Goal: Task Accomplishment & Management: Complete application form

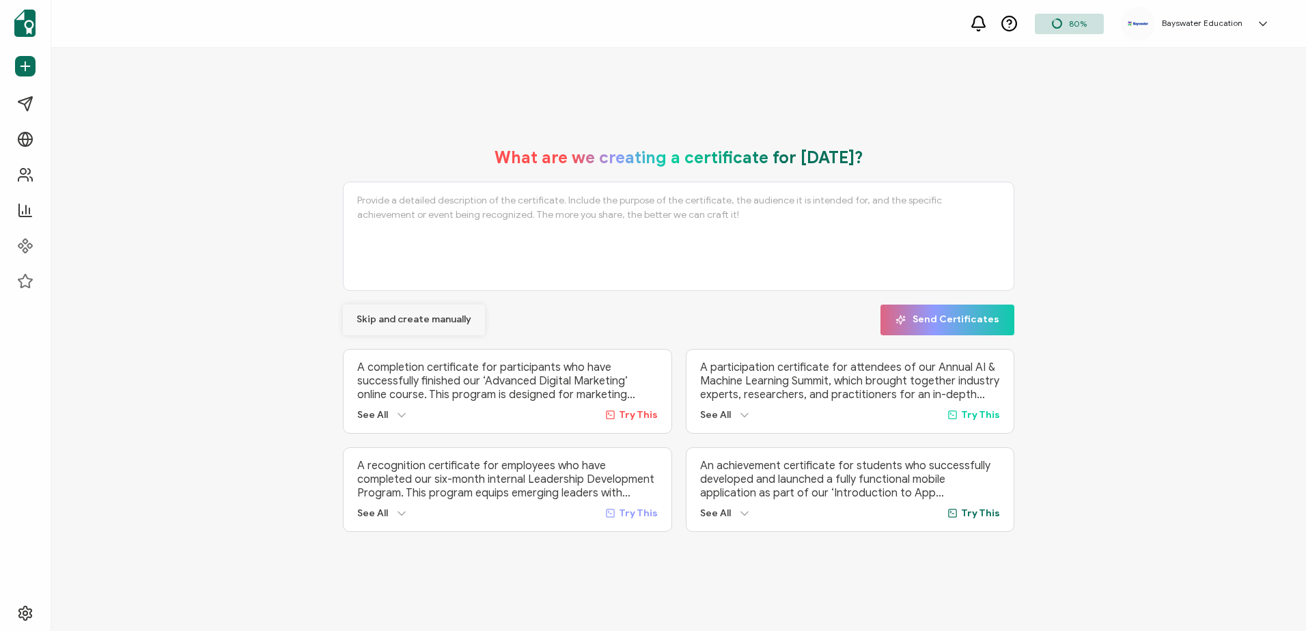
click at [415, 308] on button "Skip and create manually" at bounding box center [414, 320] width 142 height 31
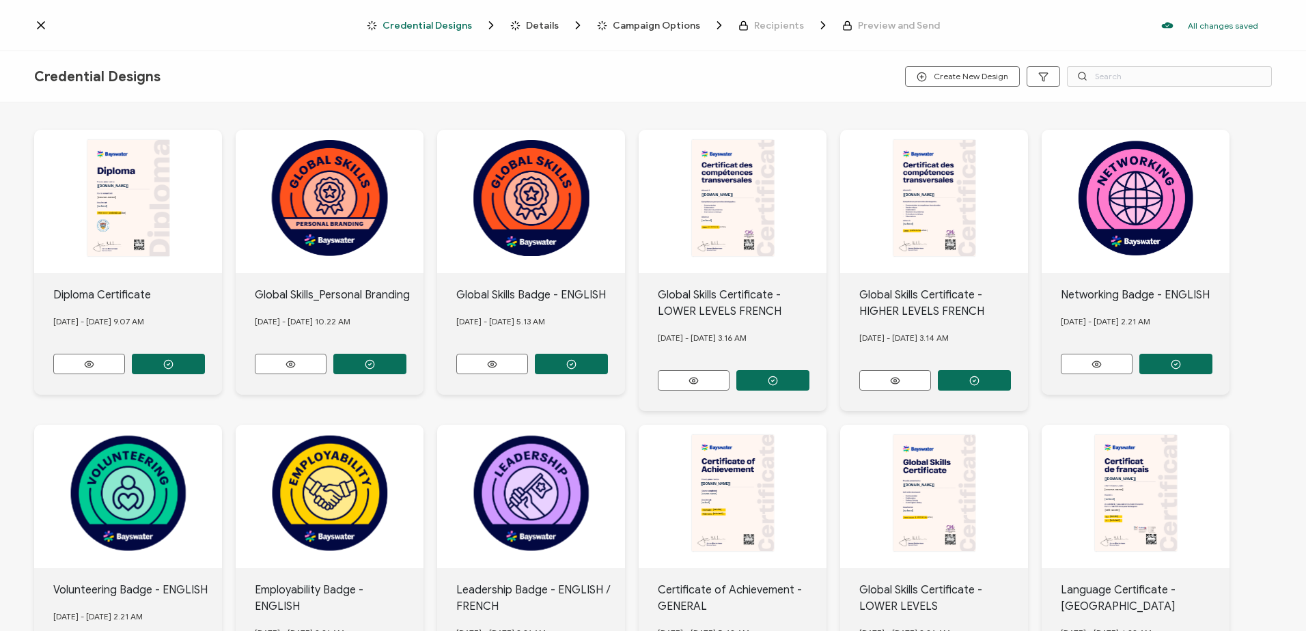
click at [27, 26] on div "Credential Designs Details Campaign Options Recipients Preview and Send All cha…" at bounding box center [653, 25] width 1306 height 51
click at [36, 24] on icon at bounding box center [41, 25] width 14 height 14
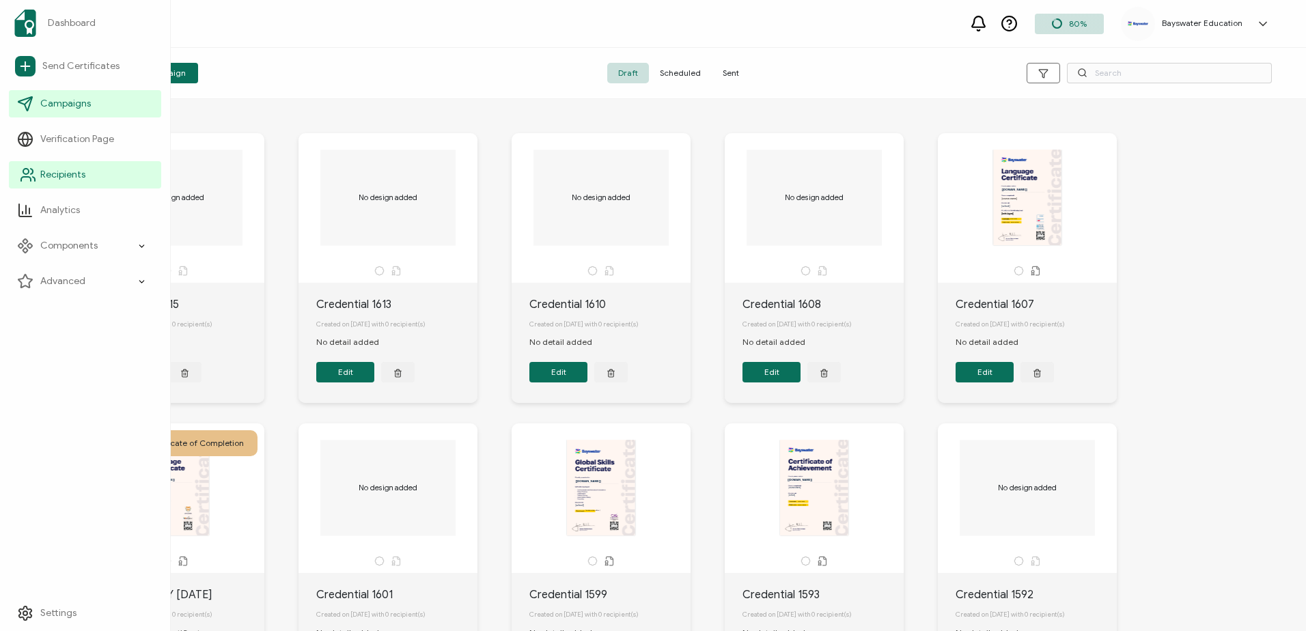
click at [20, 174] on icon at bounding box center [28, 175] width 16 height 16
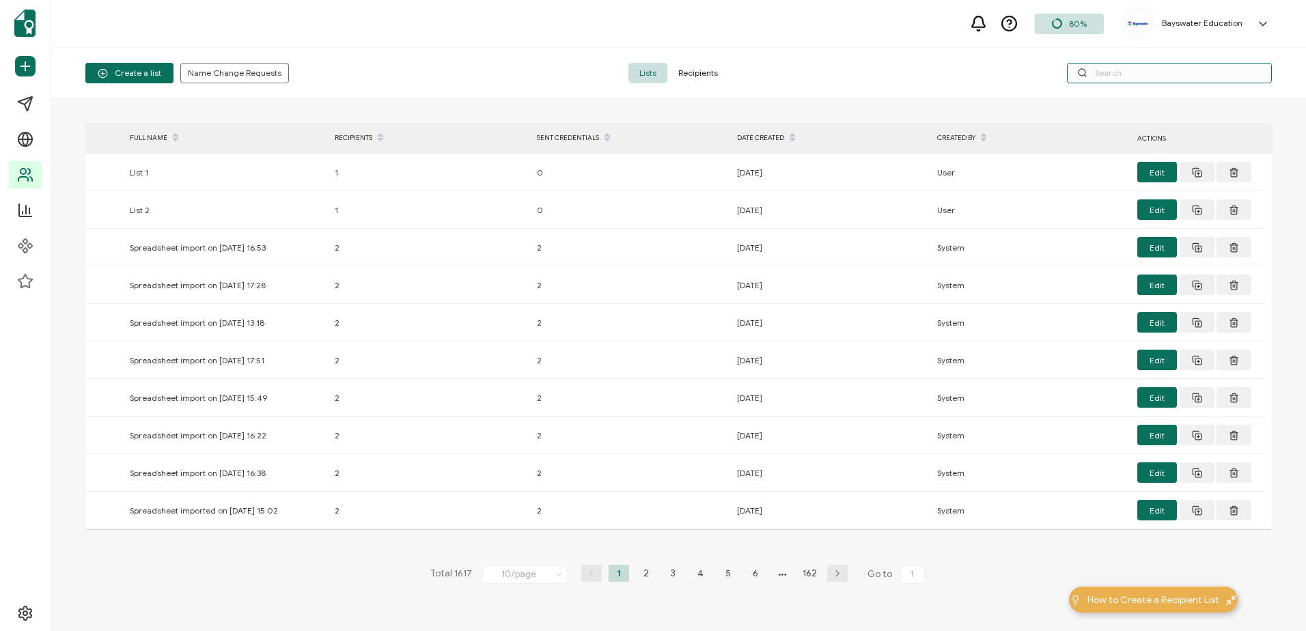
click at [1132, 67] on input "text" at bounding box center [1169, 73] width 205 height 20
type input "[PERSON_NAME]"
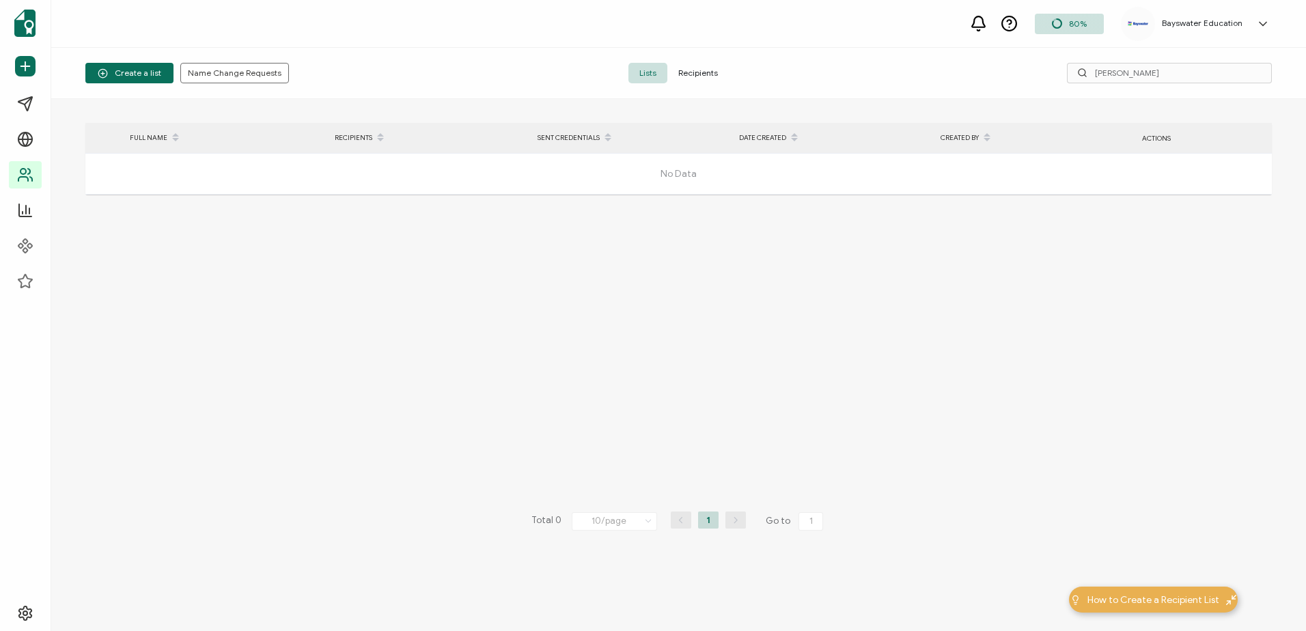
click at [699, 73] on span "Recipients" at bounding box center [697, 73] width 61 height 20
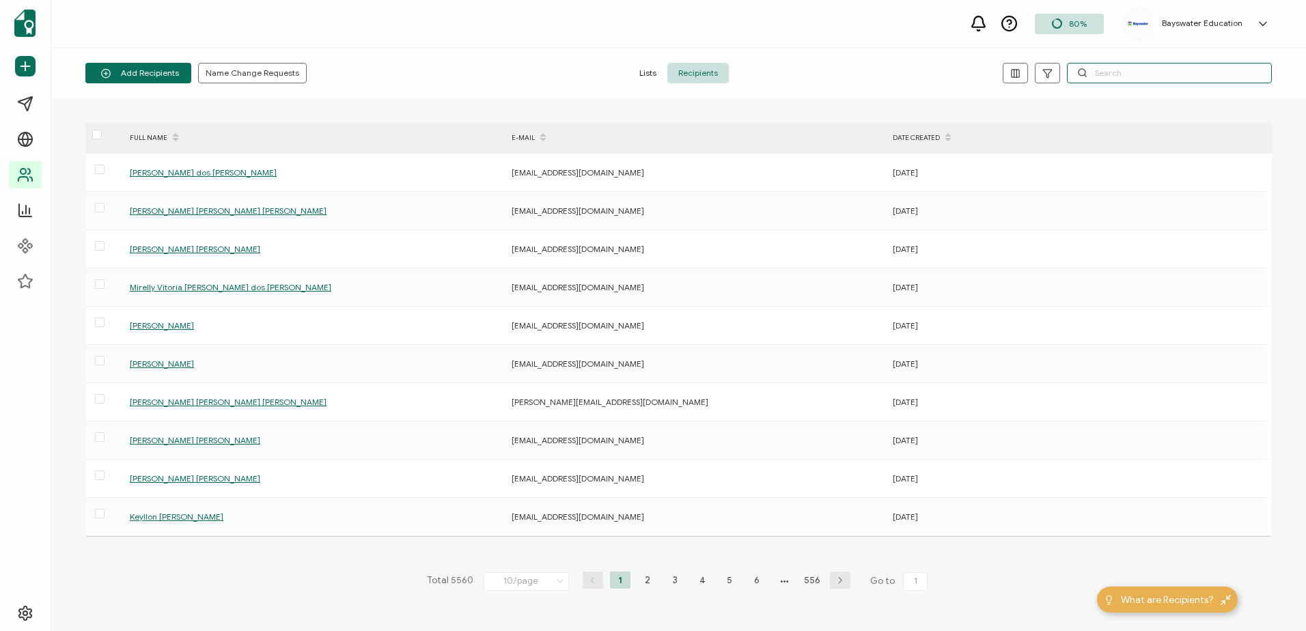
click at [1122, 74] on input "text" at bounding box center [1169, 73] width 205 height 20
type input "[PERSON_NAME]"
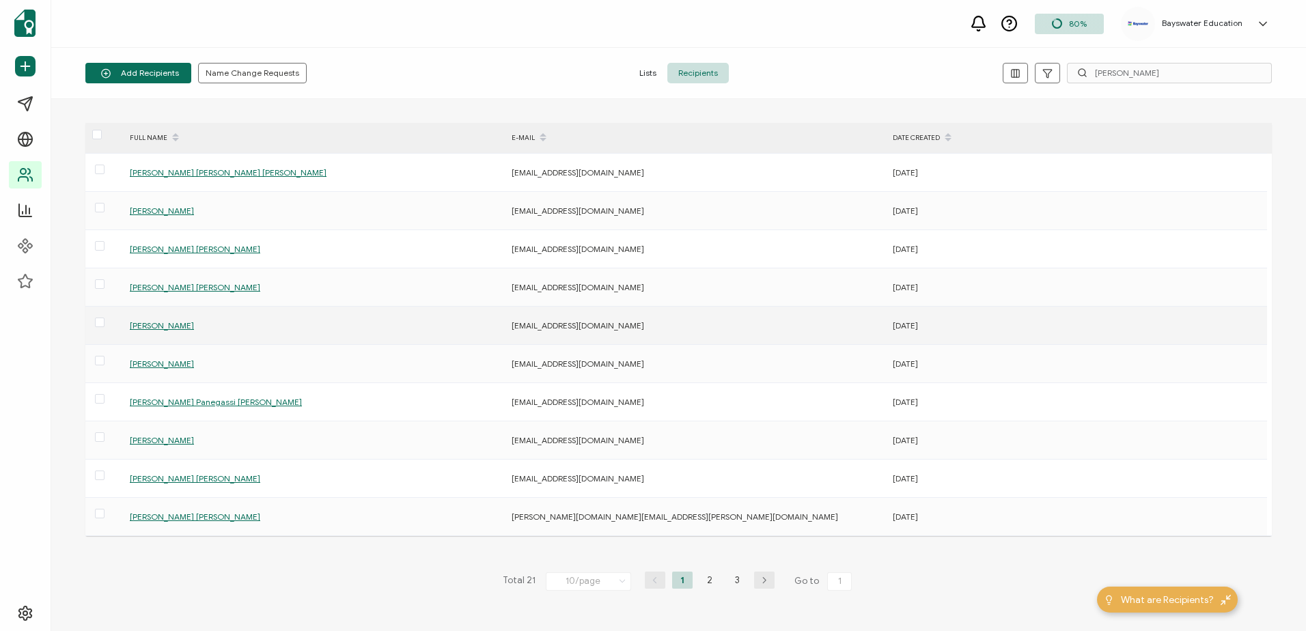
click at [171, 324] on span "[PERSON_NAME]" at bounding box center [162, 325] width 64 height 10
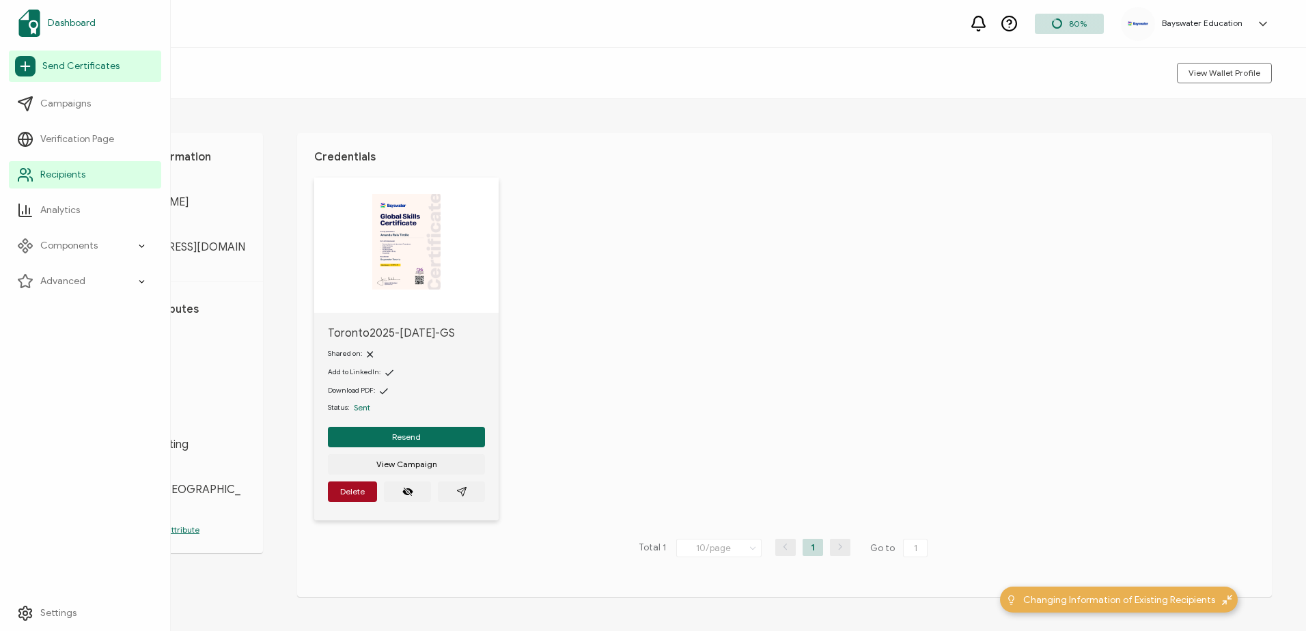
click at [64, 16] on link "Dashboard" at bounding box center [85, 23] width 152 height 38
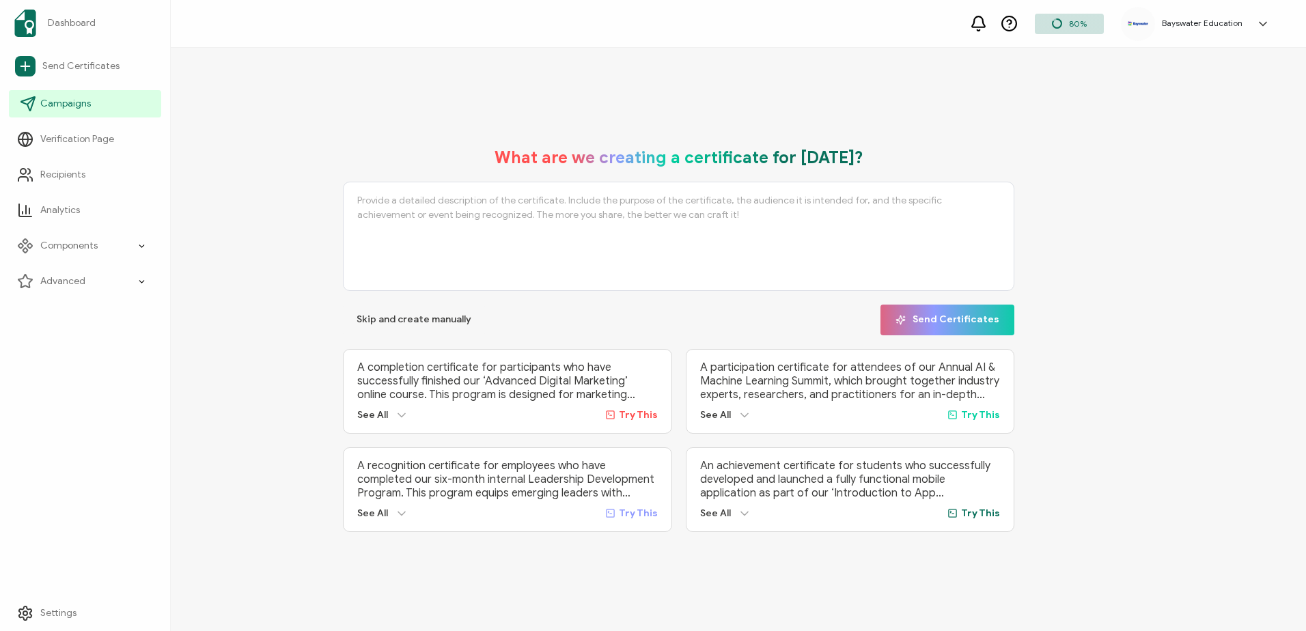
click at [41, 105] on span "Campaigns" at bounding box center [65, 104] width 51 height 14
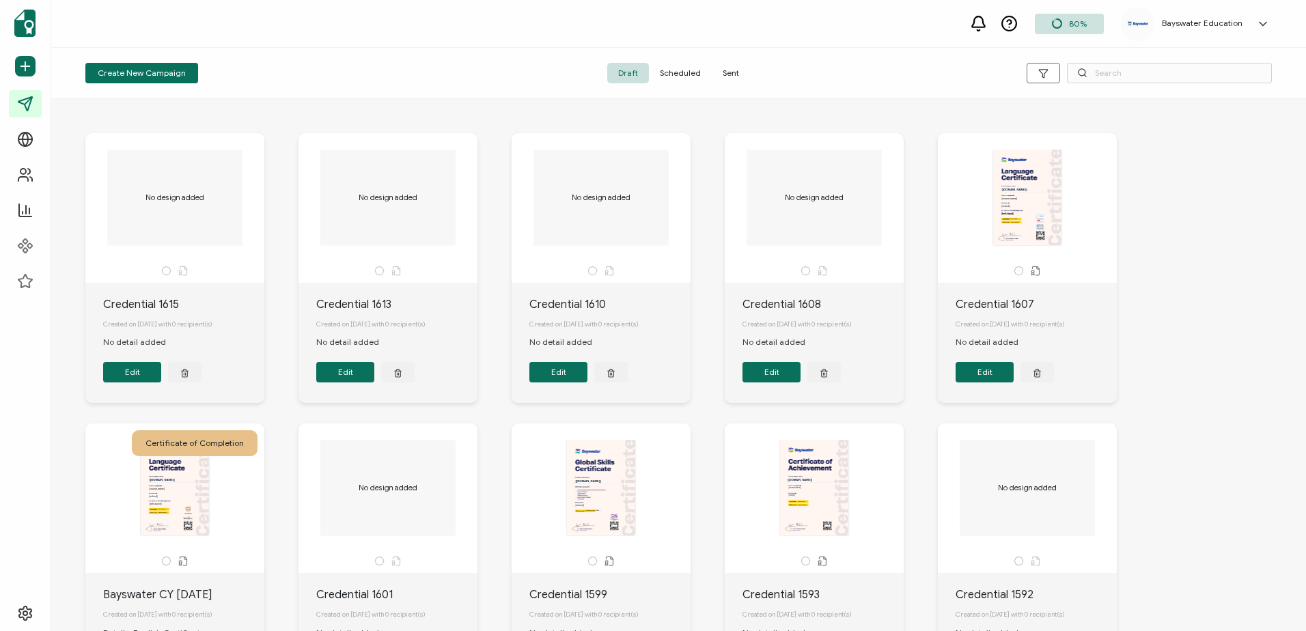
click at [718, 71] on span "Sent" at bounding box center [731, 73] width 38 height 20
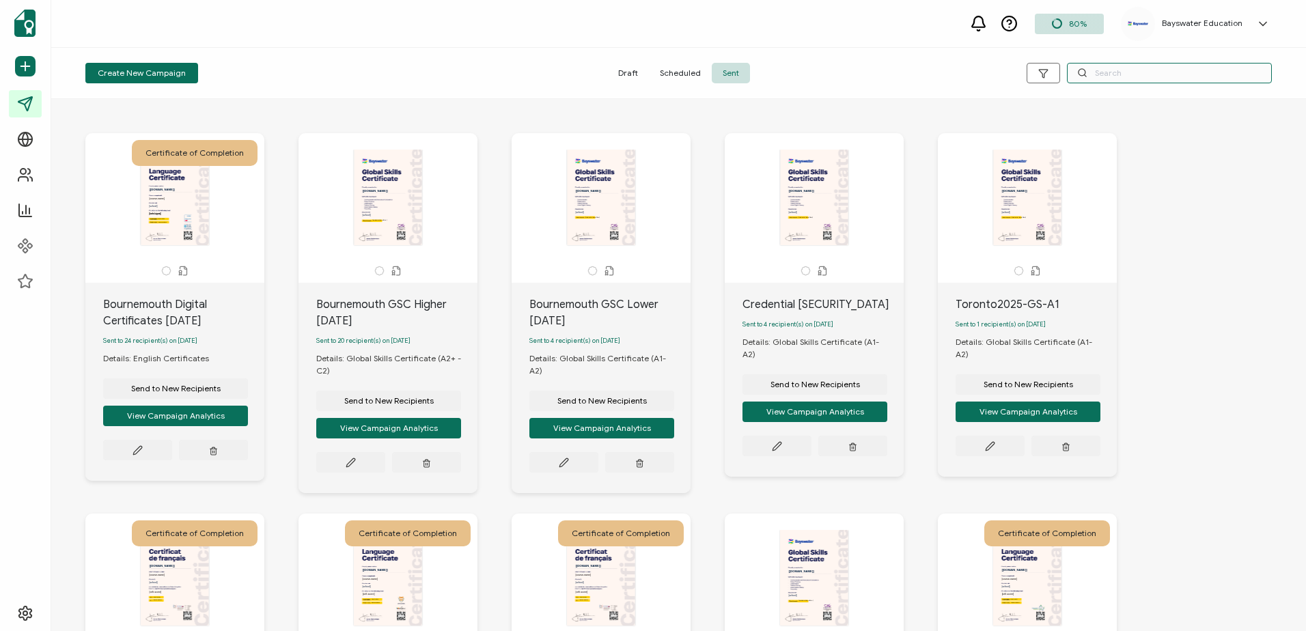
click at [1109, 77] on input "text" at bounding box center [1169, 73] width 205 height 20
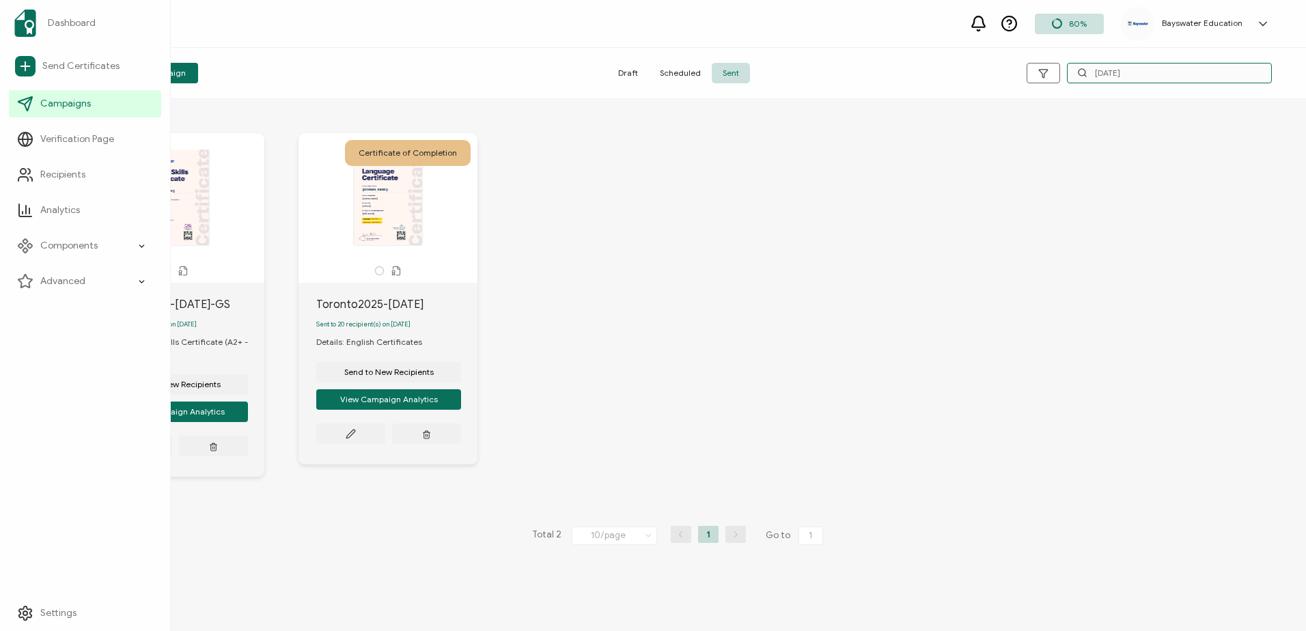
type input "[DATE]"
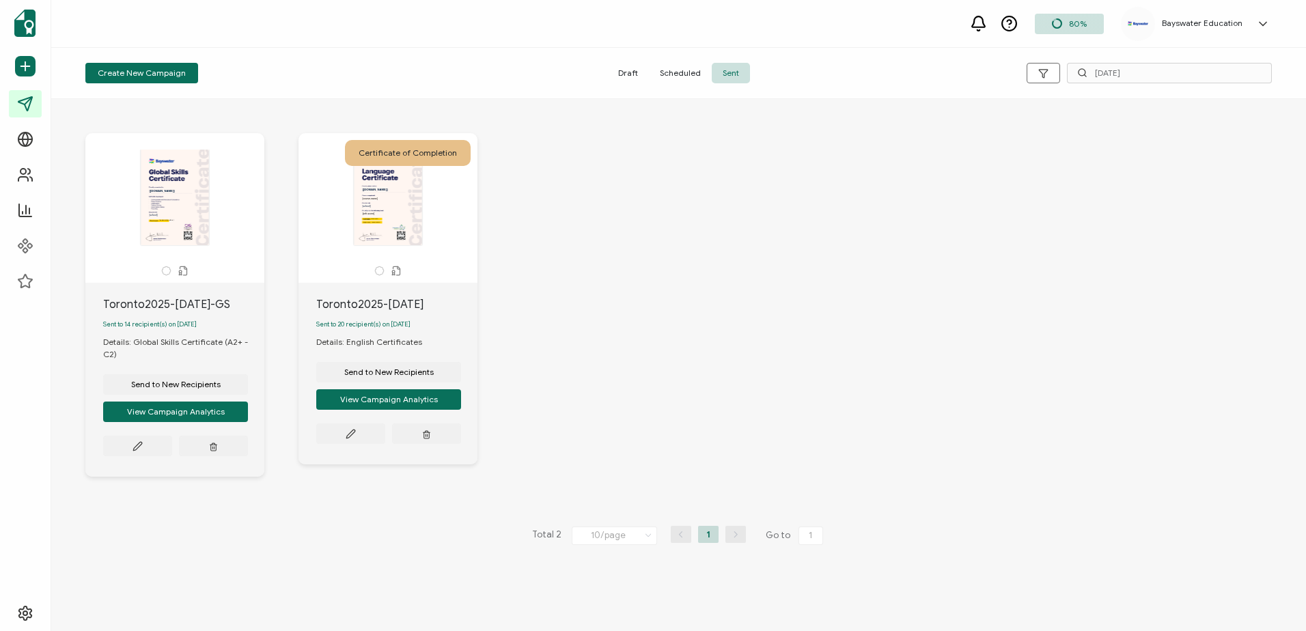
click at [720, 264] on div "The recipient’s full name, which will be automatically filled based on the info…" at bounding box center [679, 315] width 1214 height 419
click at [881, 255] on div "The recipient’s full name, which will be automatically filled based on the info…" at bounding box center [679, 315] width 1214 height 419
click at [126, 70] on span "Create New Campaign" at bounding box center [142, 73] width 88 height 8
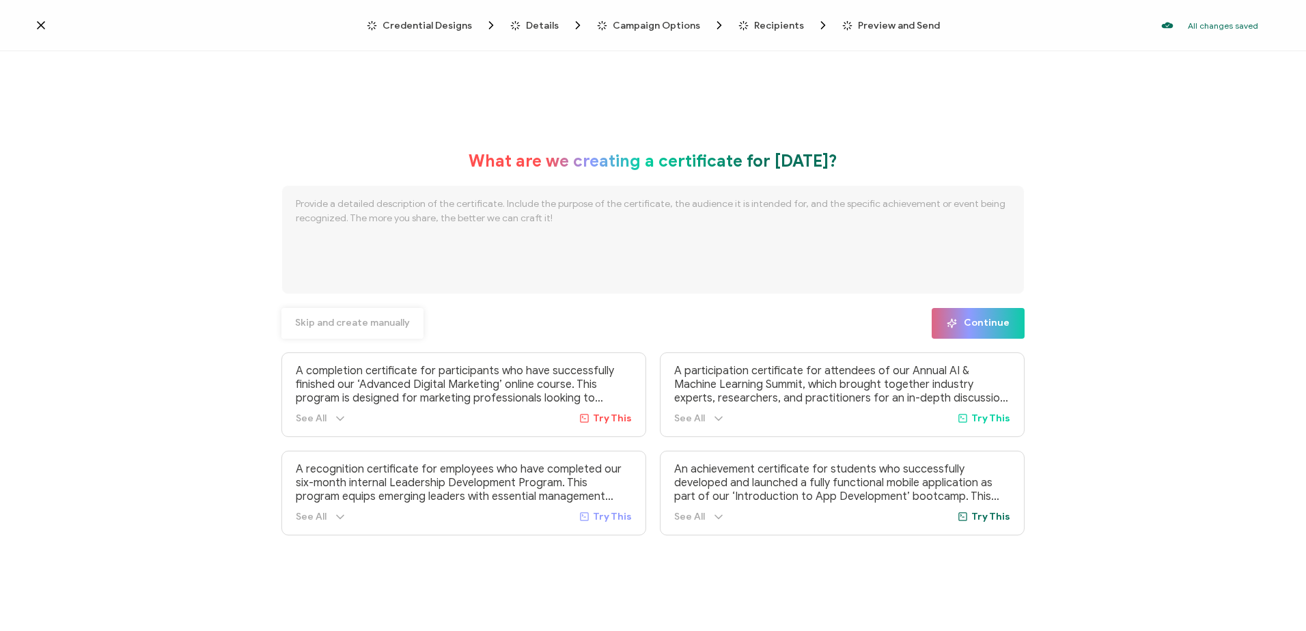
click at [336, 322] on span "Skip and create manually" at bounding box center [352, 323] width 115 height 10
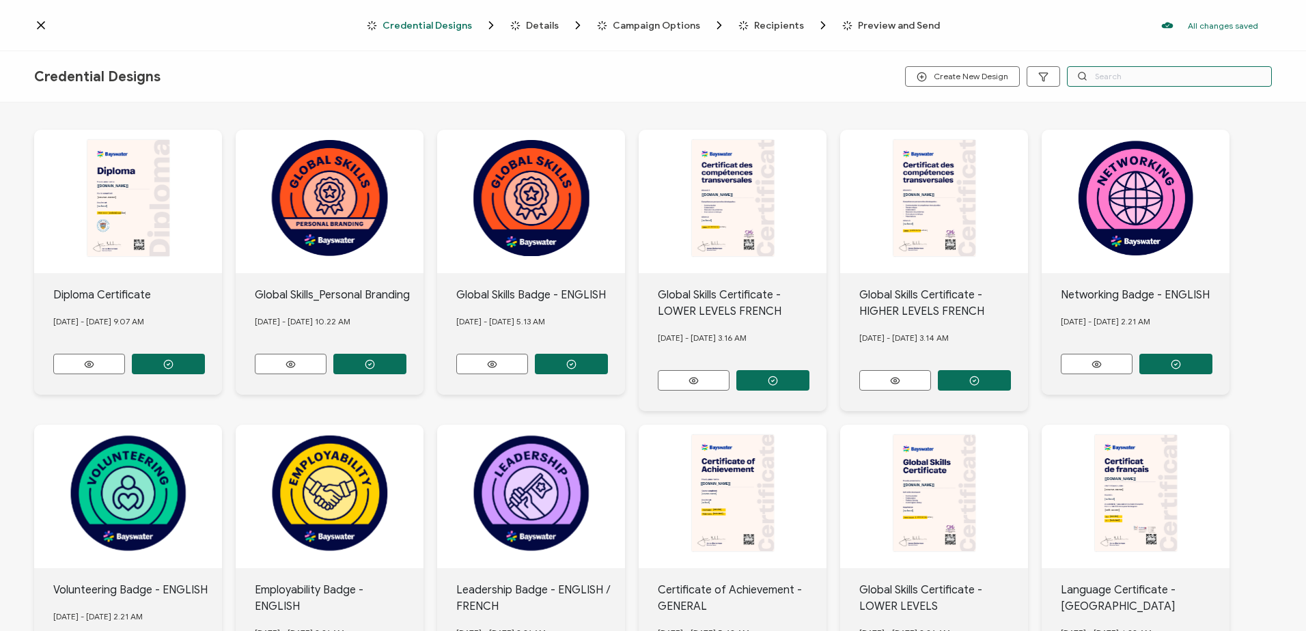
click at [1149, 84] on input "text" at bounding box center [1169, 76] width 205 height 20
type input "digit"
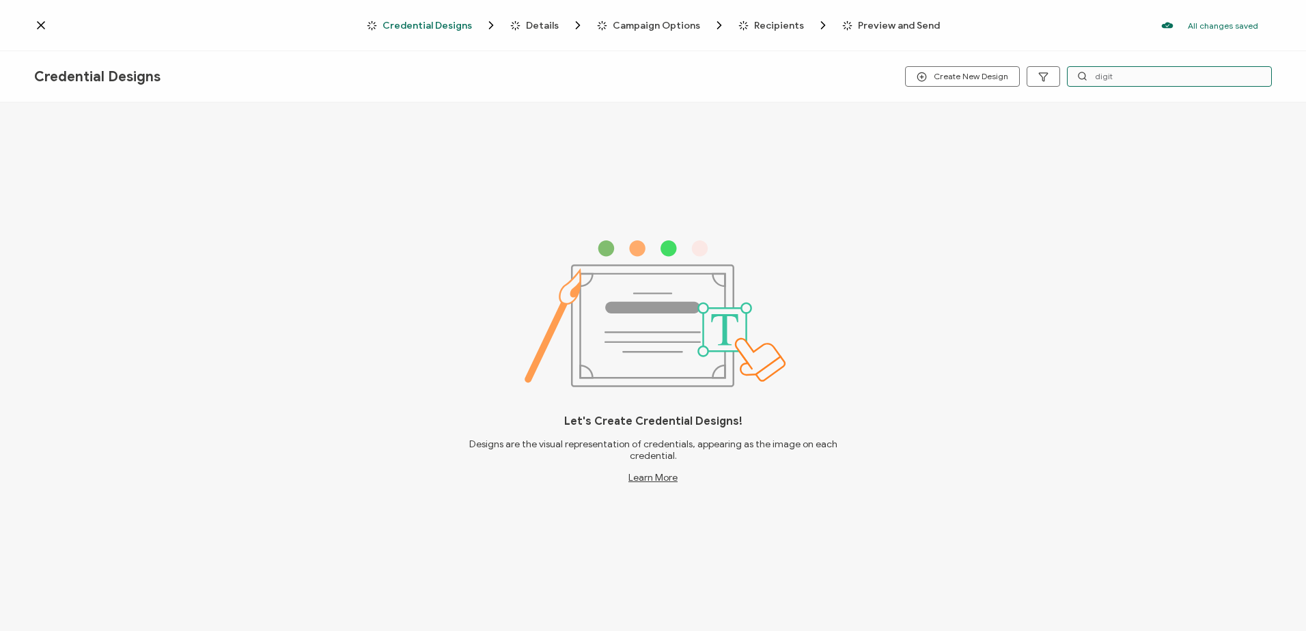
click at [1107, 72] on input "digit" at bounding box center [1169, 76] width 205 height 20
type input "p"
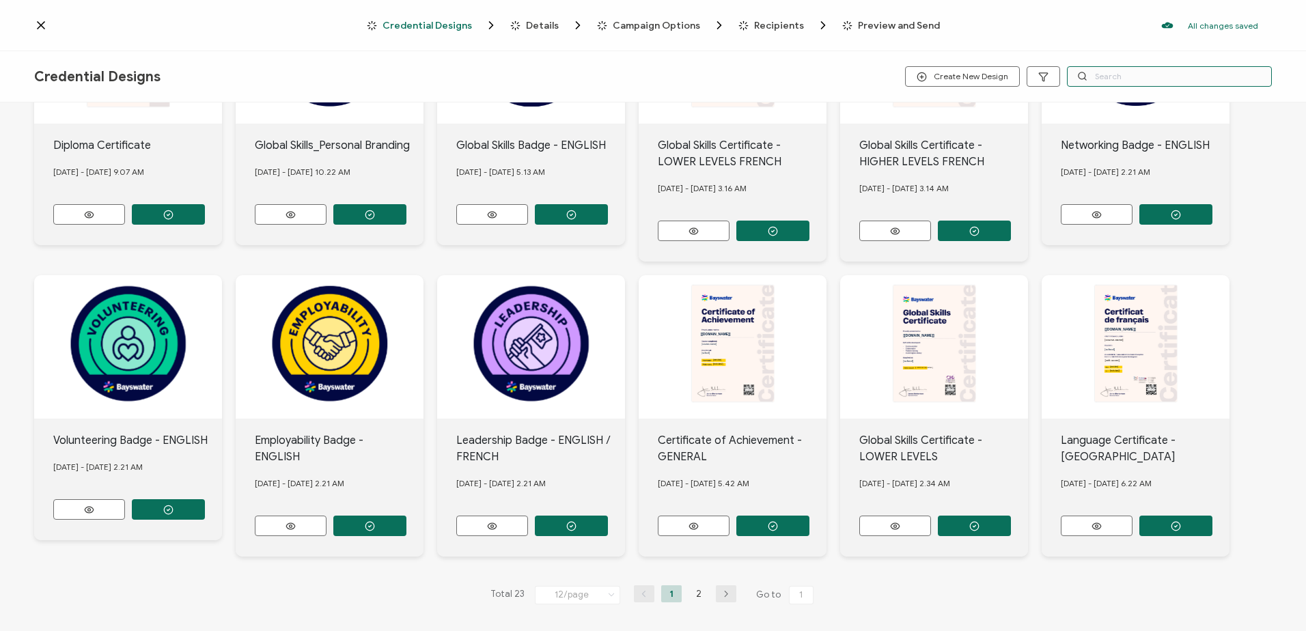
scroll to position [150, 0]
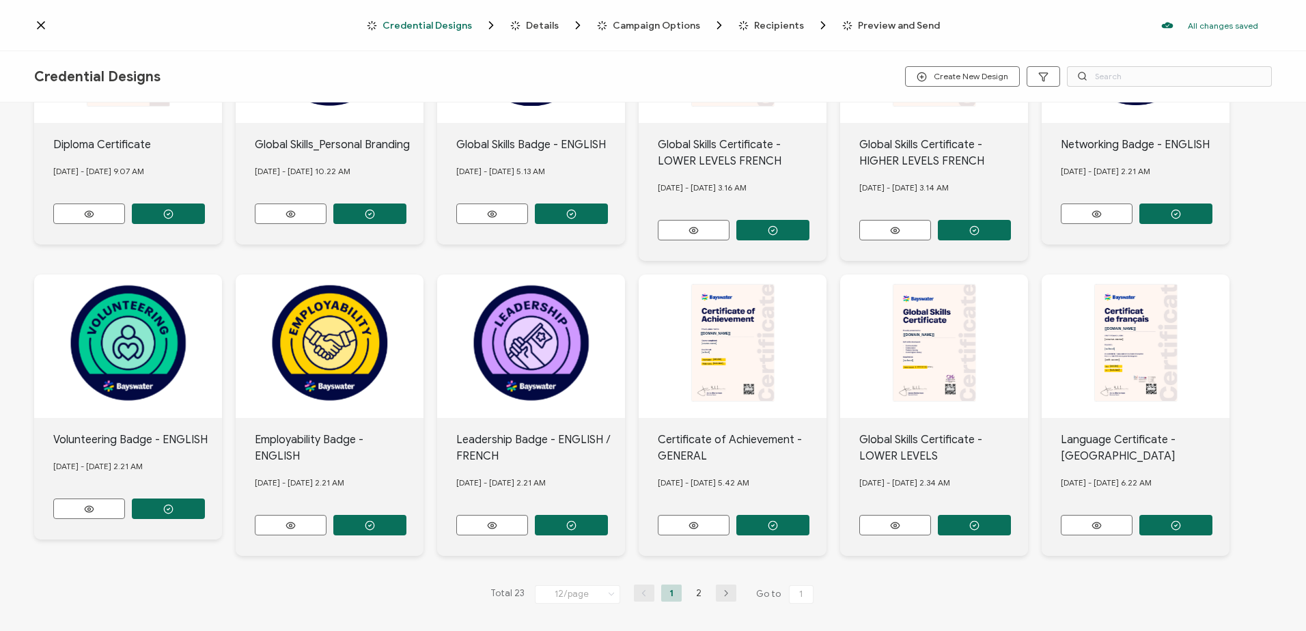
click at [725, 589] on icon "button" at bounding box center [726, 593] width 20 height 8
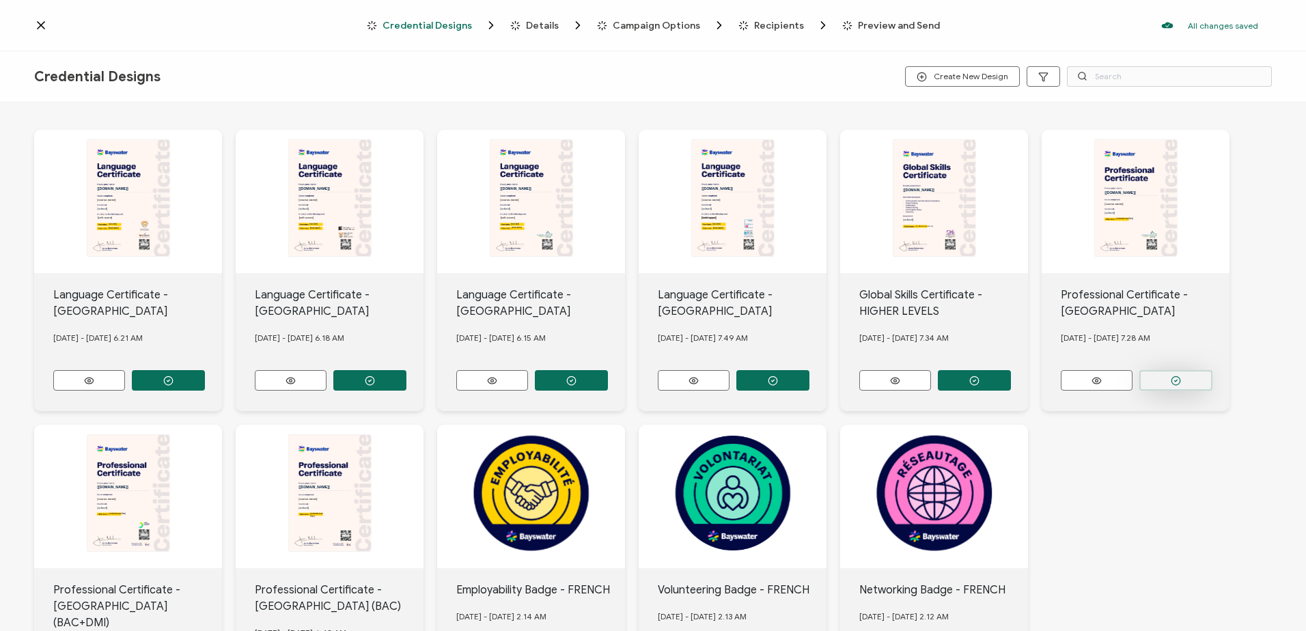
click at [1171, 380] on icon "button" at bounding box center [1176, 381] width 10 height 10
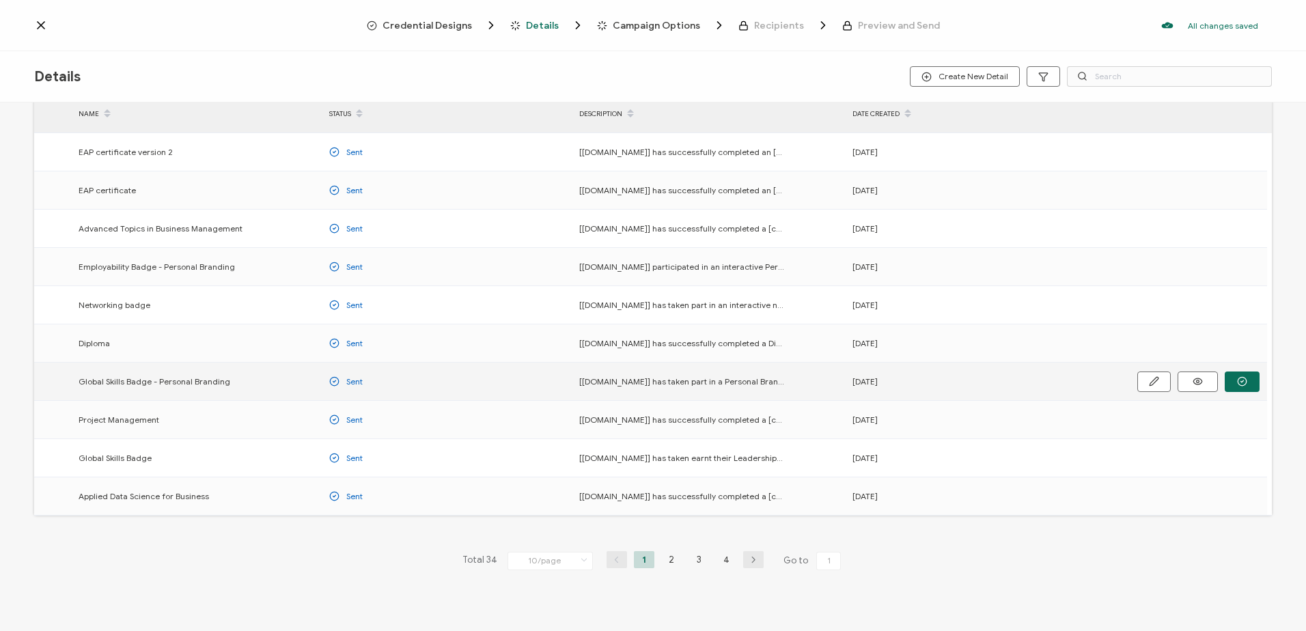
scroll to position [54, 0]
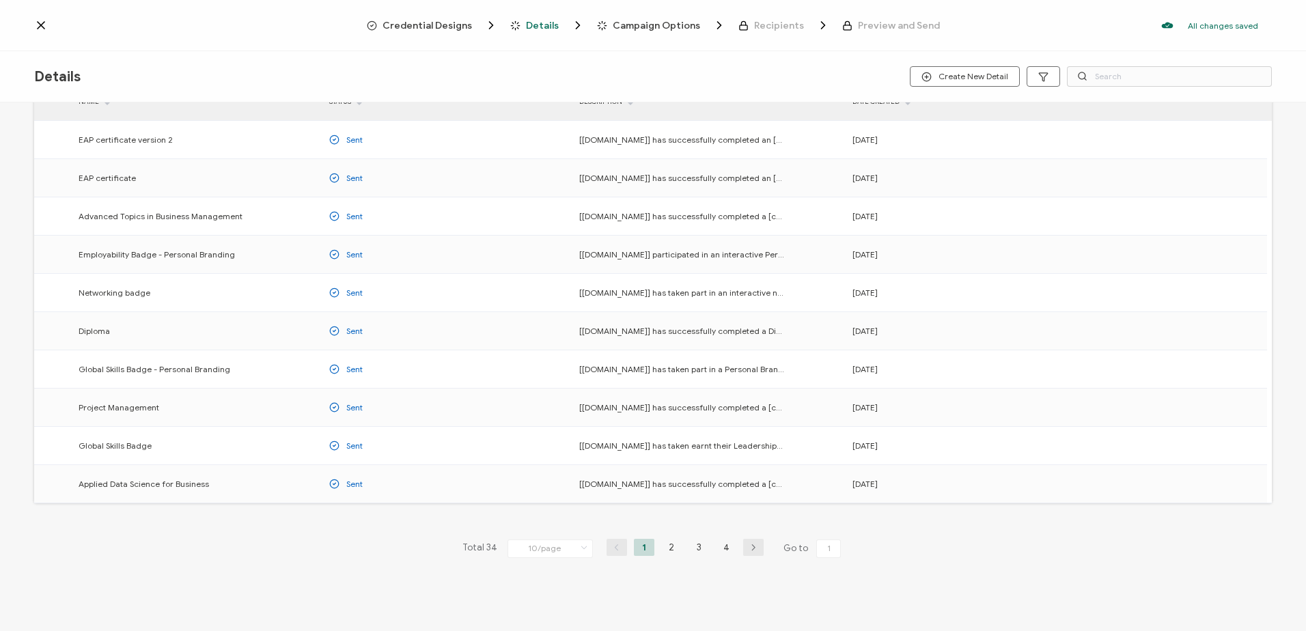
click at [747, 546] on icon "button" at bounding box center [753, 548] width 20 height 8
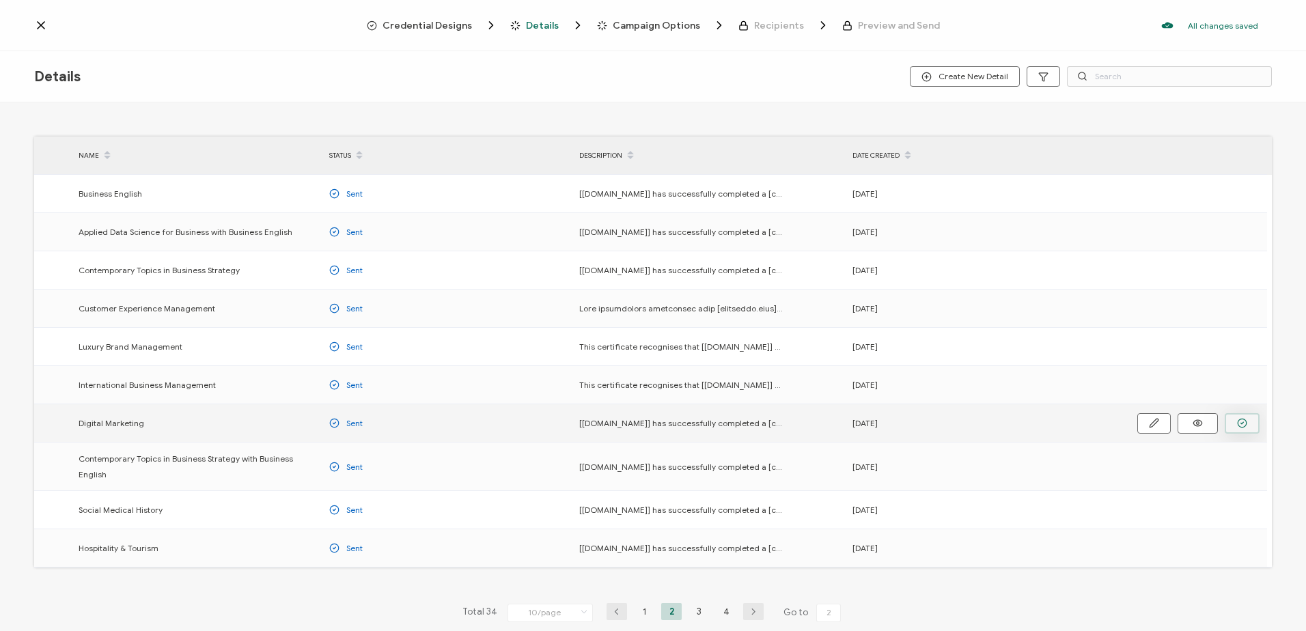
click at [1242, 421] on icon "button" at bounding box center [1242, 423] width 10 height 10
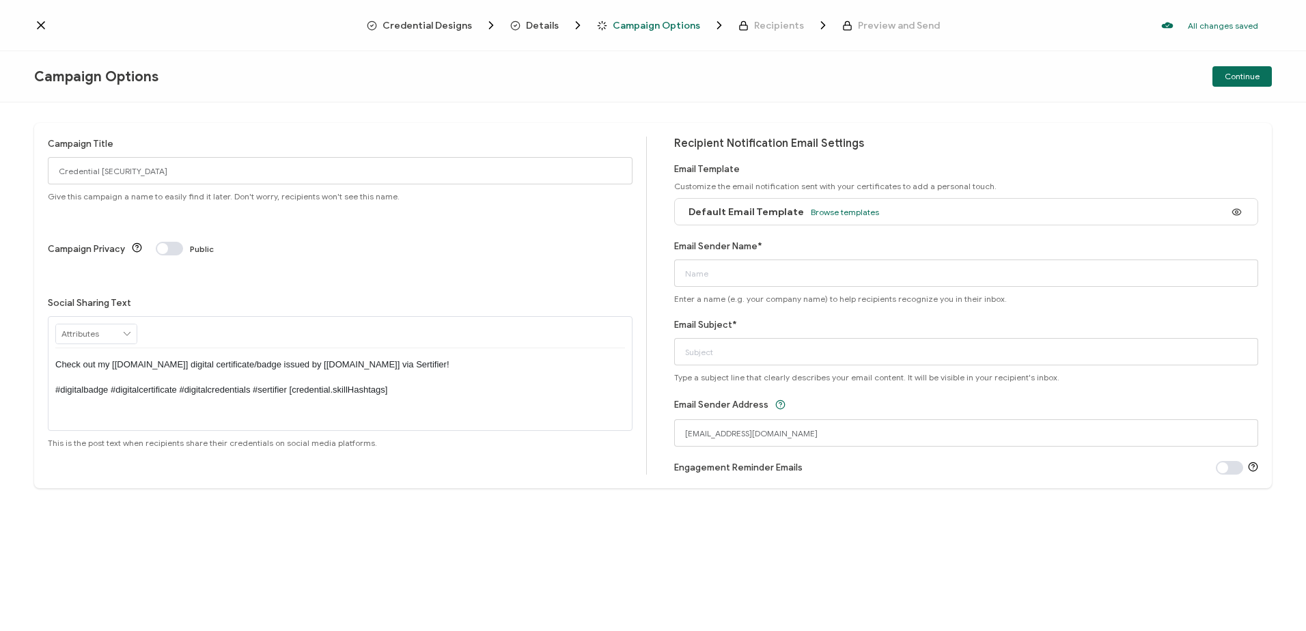
click at [41, 27] on icon at bounding box center [41, 25] width 14 height 14
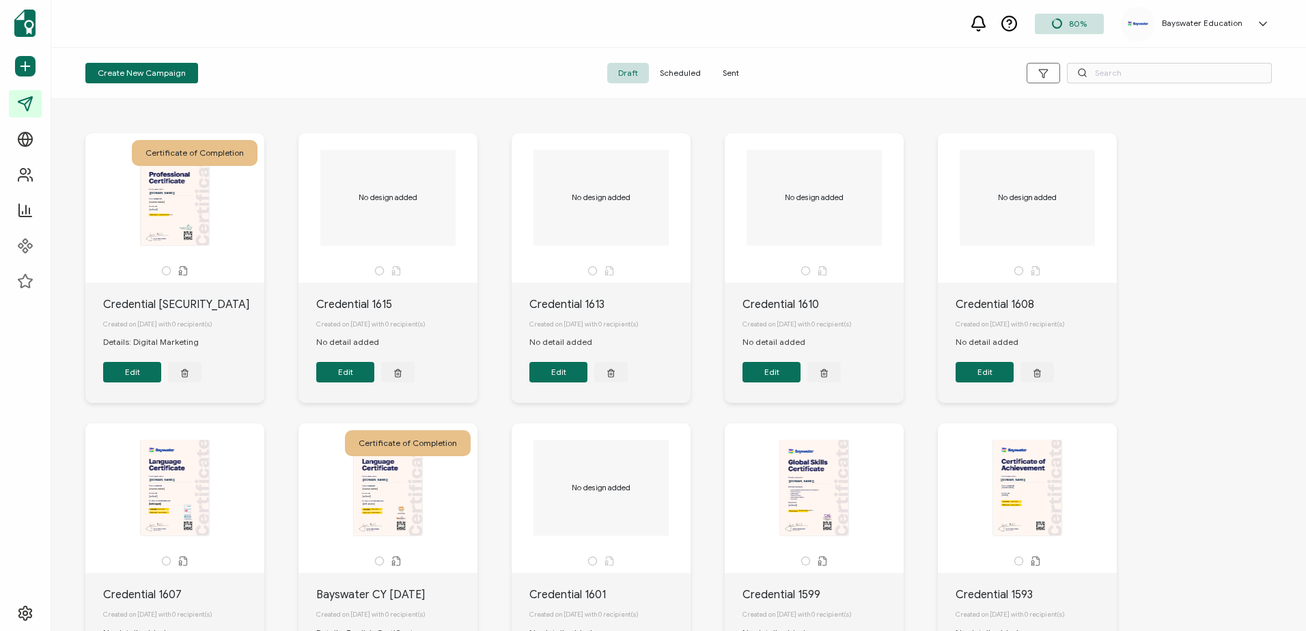
click at [150, 378] on button "Edit" at bounding box center [132, 372] width 58 height 20
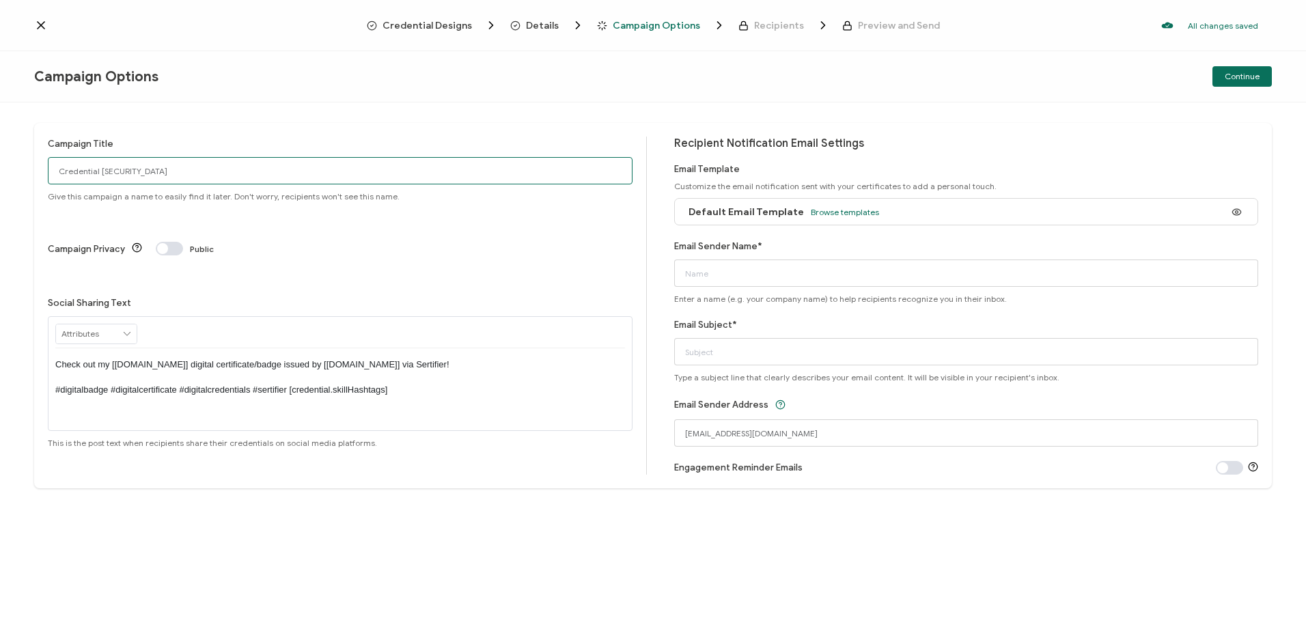
click at [167, 172] on input "Credential [SECURITY_DATA]" at bounding box center [340, 170] width 585 height 27
type input "Toronto2025-[DATE]-PC"
click at [758, 277] on input "Email Sender Name*" at bounding box center [966, 273] width 585 height 27
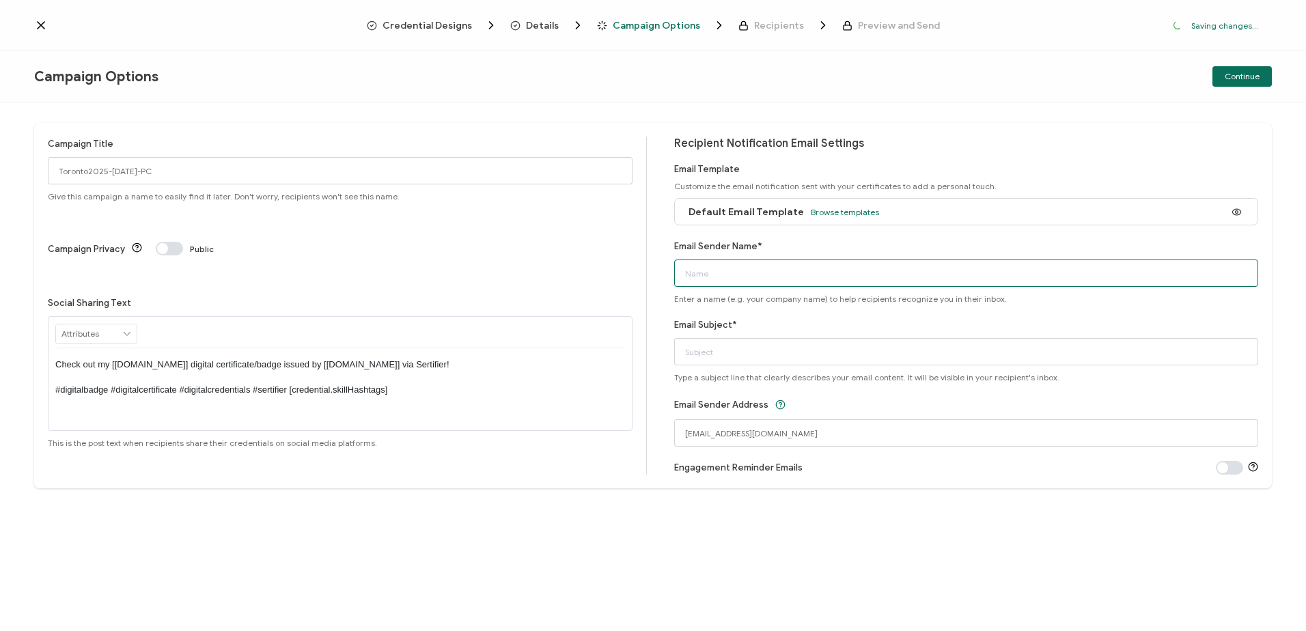
type input "Bayswater [GEOGRAPHIC_DATA]"
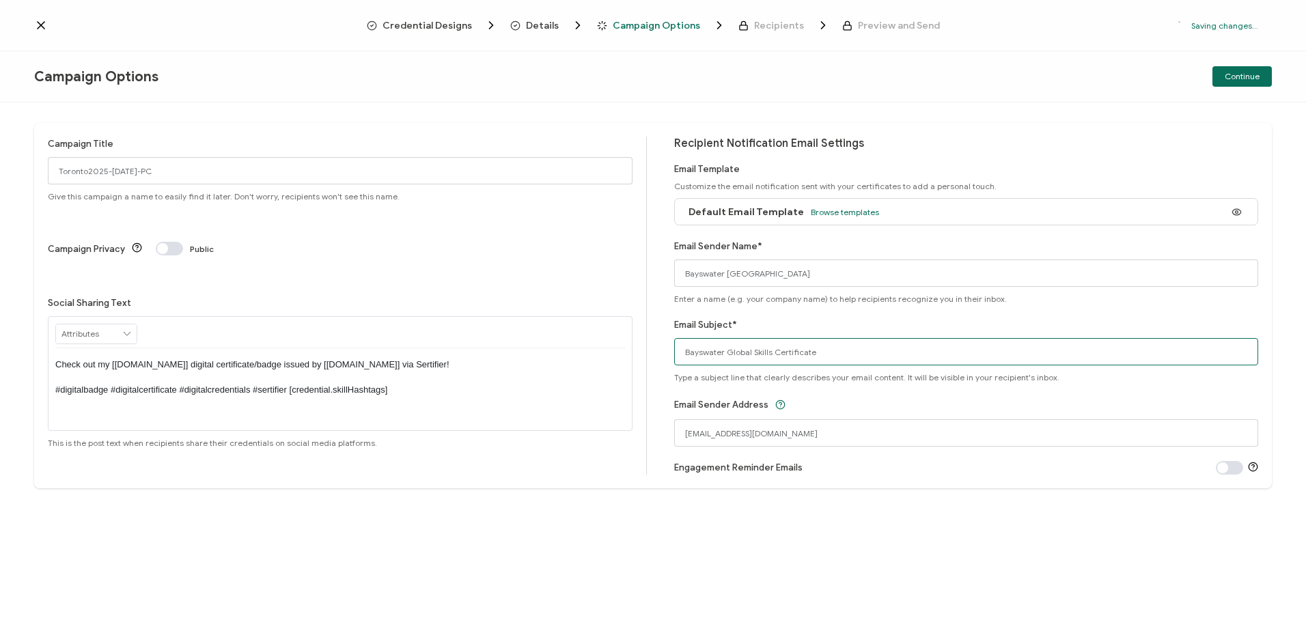
click at [839, 346] on input "Bayswater Global Skills Certificate" at bounding box center [966, 351] width 585 height 27
drag, startPoint x: 845, startPoint y: 352, endPoint x: 728, endPoint y: 354, distance: 116.8
click at [728, 354] on input "Bayswater Global Skills Certificate" at bounding box center [966, 351] width 585 height 27
type input "Bayswater Professional Certificate"
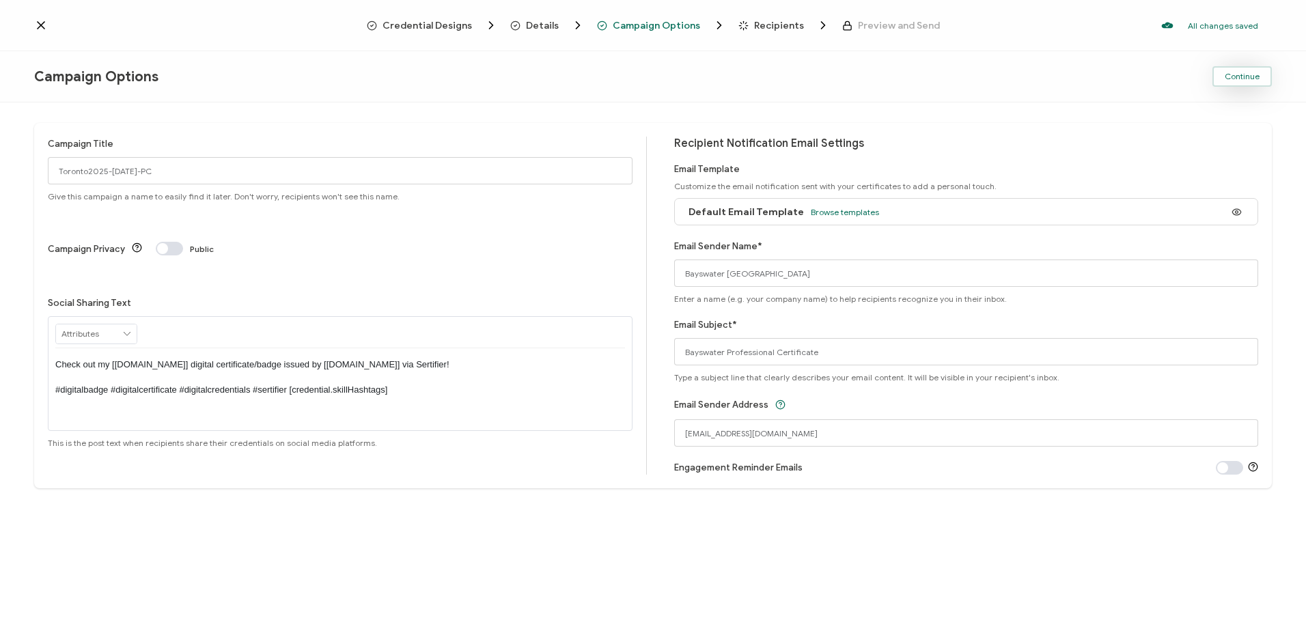
click at [1249, 74] on span "Continue" at bounding box center [1242, 76] width 35 height 8
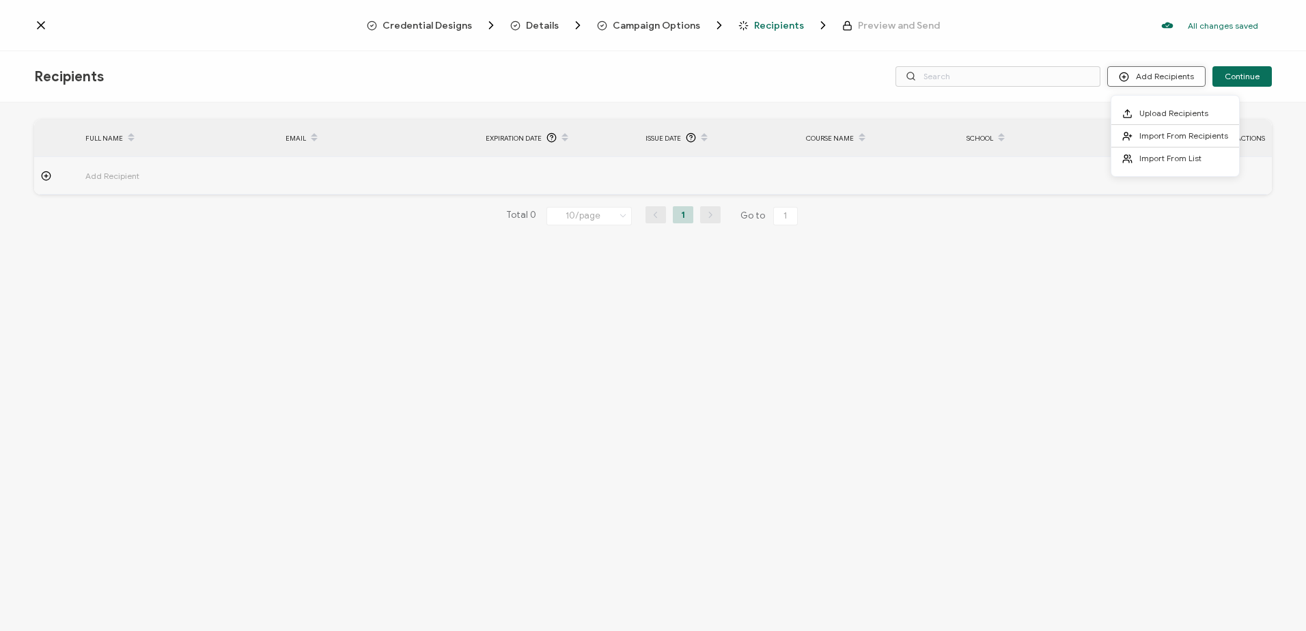
click at [1148, 77] on button "Add Recipients" at bounding box center [1156, 76] width 98 height 20
drag, startPoint x: 1146, startPoint y: 79, endPoint x: 1152, endPoint y: 87, distance: 10.2
click at [1147, 79] on button "Add Recipients" at bounding box center [1156, 76] width 98 height 20
click at [1158, 109] on span "Upload Recipients" at bounding box center [1173, 113] width 69 height 10
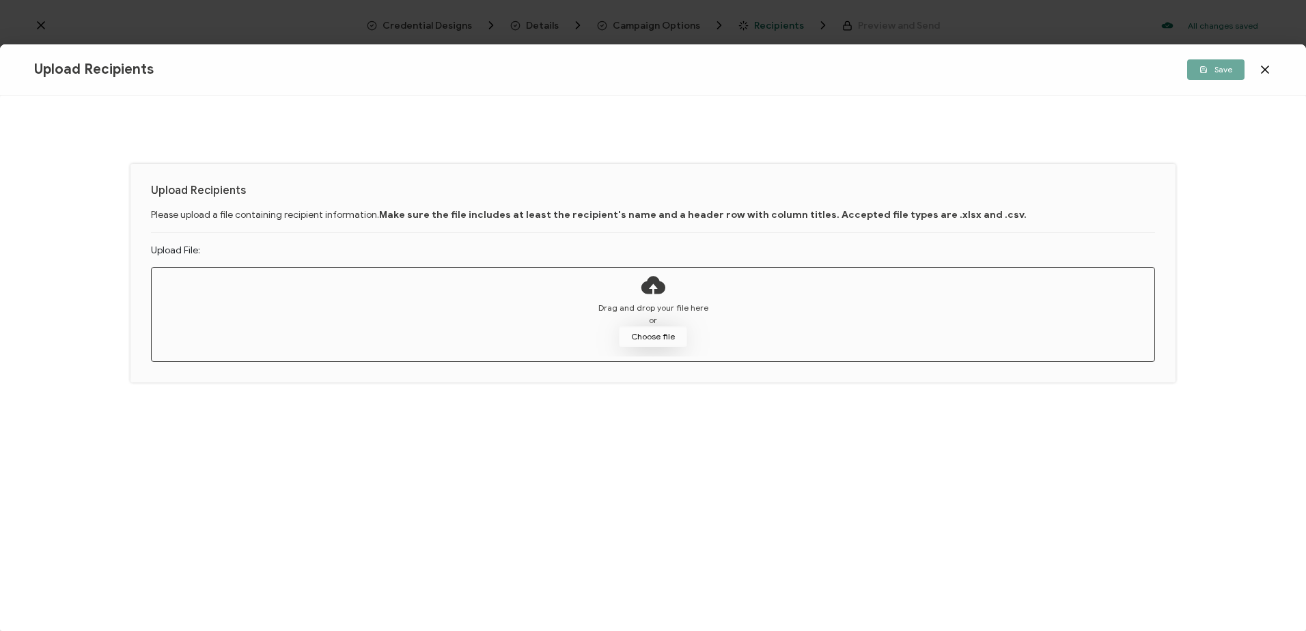
click at [637, 327] on button "Choose file" at bounding box center [653, 336] width 68 height 20
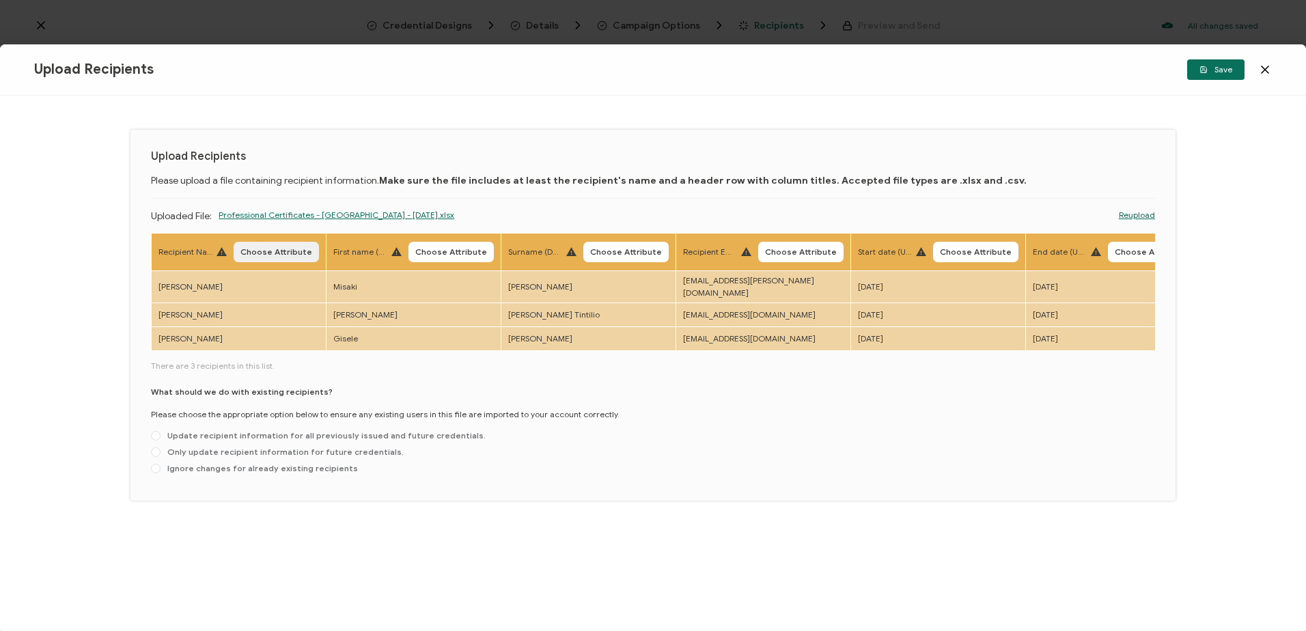
click at [293, 246] on button "Choose Attribute" at bounding box center [276, 252] width 85 height 20
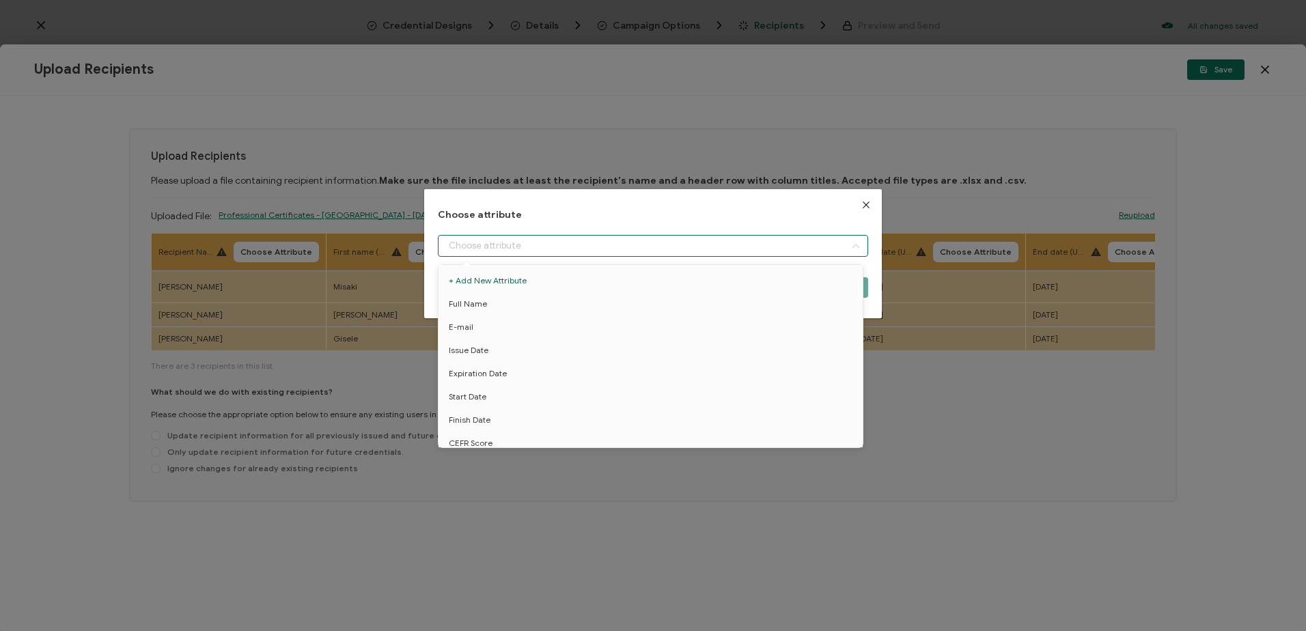
click at [494, 238] on input "dialog" at bounding box center [653, 246] width 430 height 22
click at [512, 302] on li "Full Name" at bounding box center [653, 303] width 436 height 23
type input "Full Name"
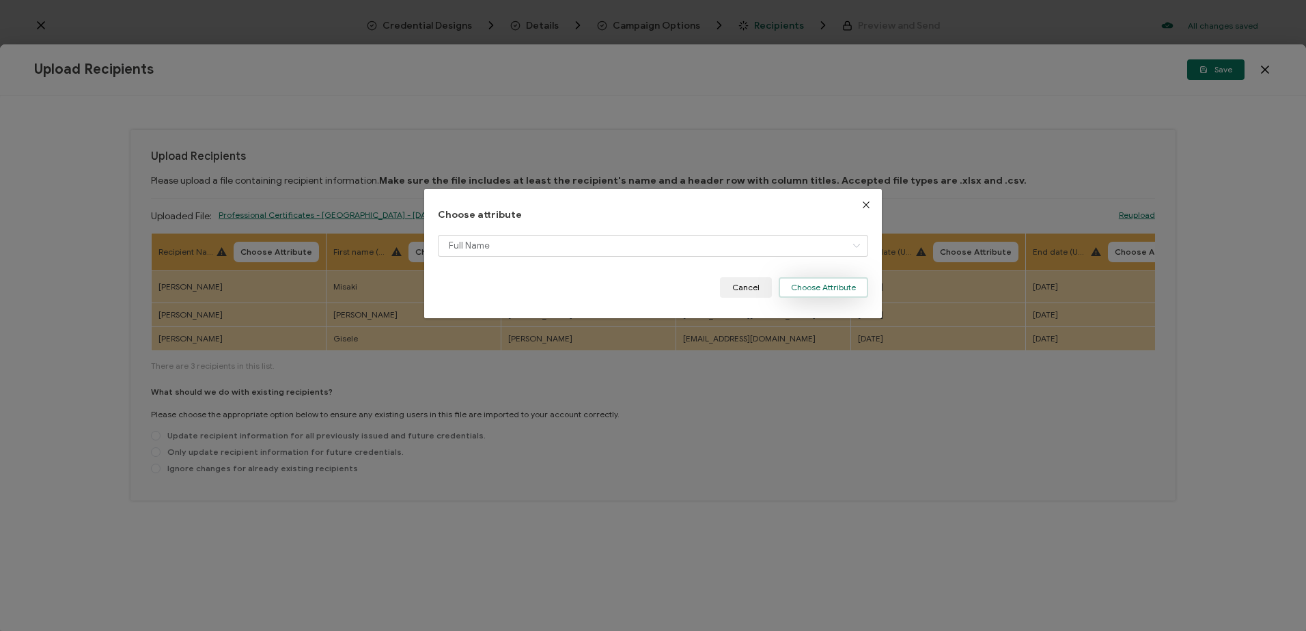
click at [805, 286] on button "Choose Attribute" at bounding box center [823, 287] width 89 height 20
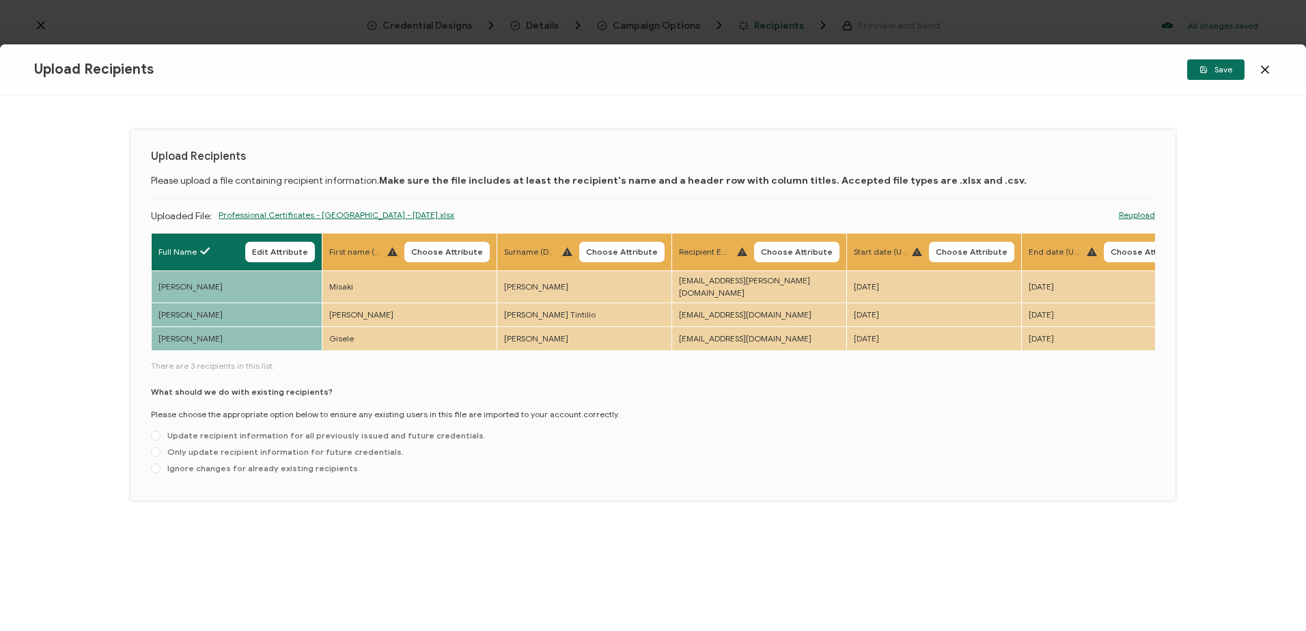
click at [809, 255] on span "Choose Attribute" at bounding box center [797, 252] width 72 height 8
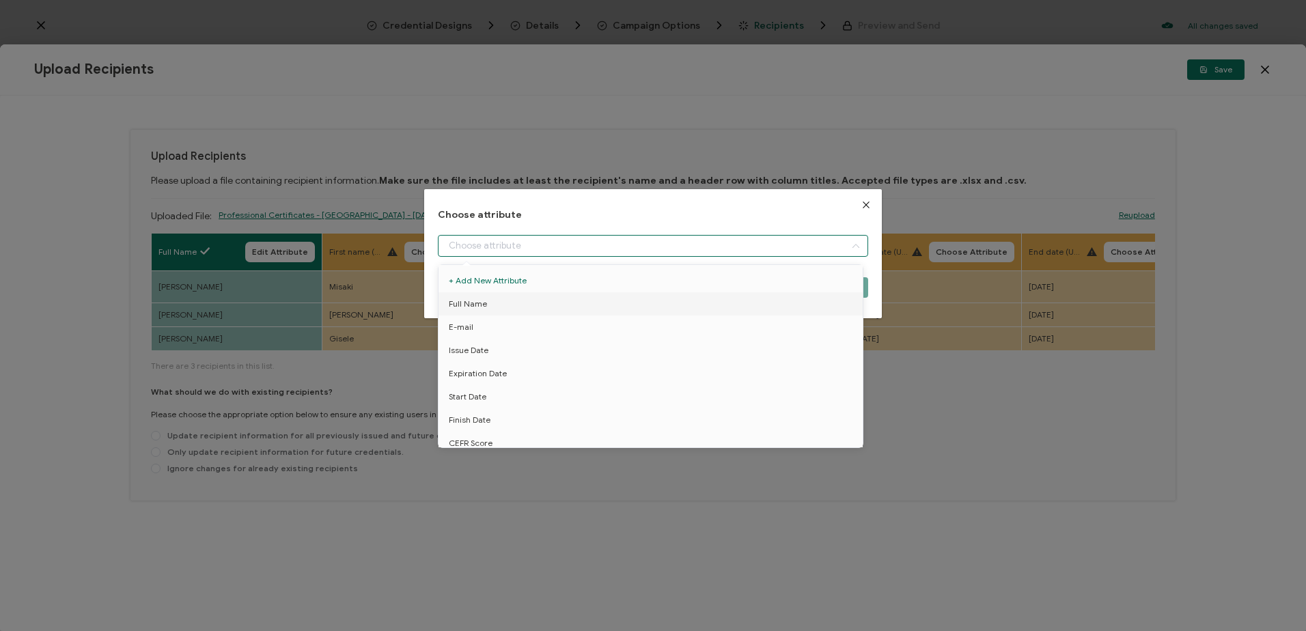
click at [738, 252] on input "dialog" at bounding box center [653, 246] width 430 height 22
click at [538, 329] on li "E-mail" at bounding box center [653, 327] width 436 height 23
type input "E-mail"
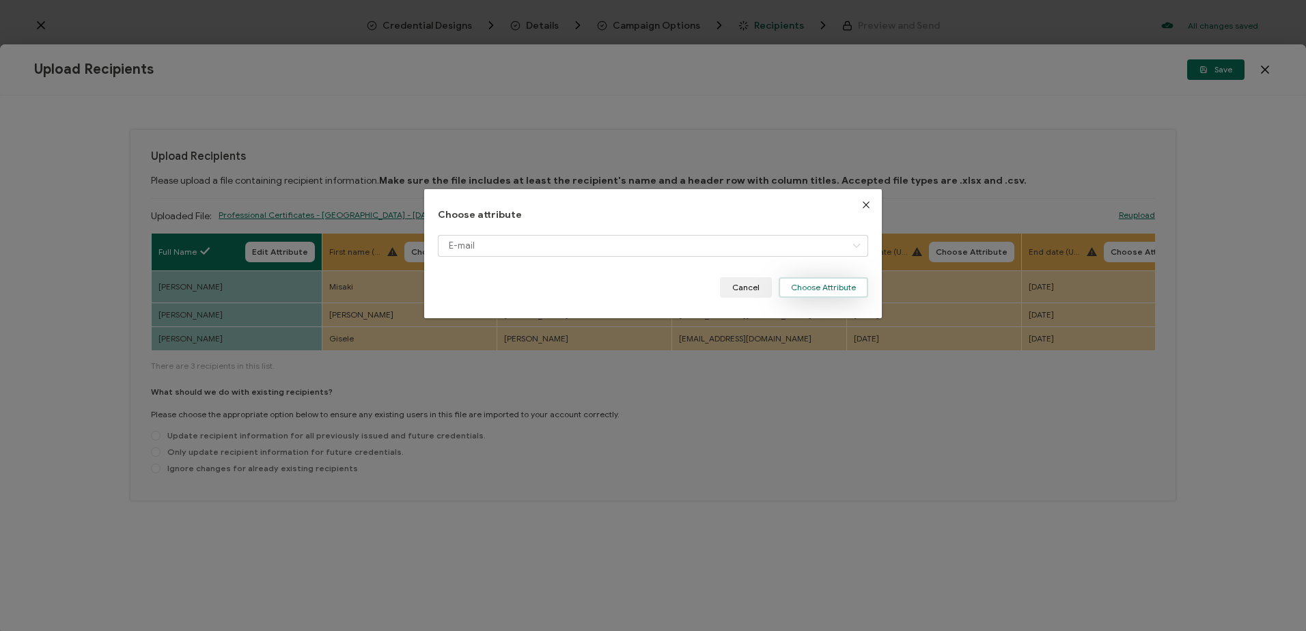
click at [805, 290] on button "Choose Attribute" at bounding box center [823, 287] width 89 height 20
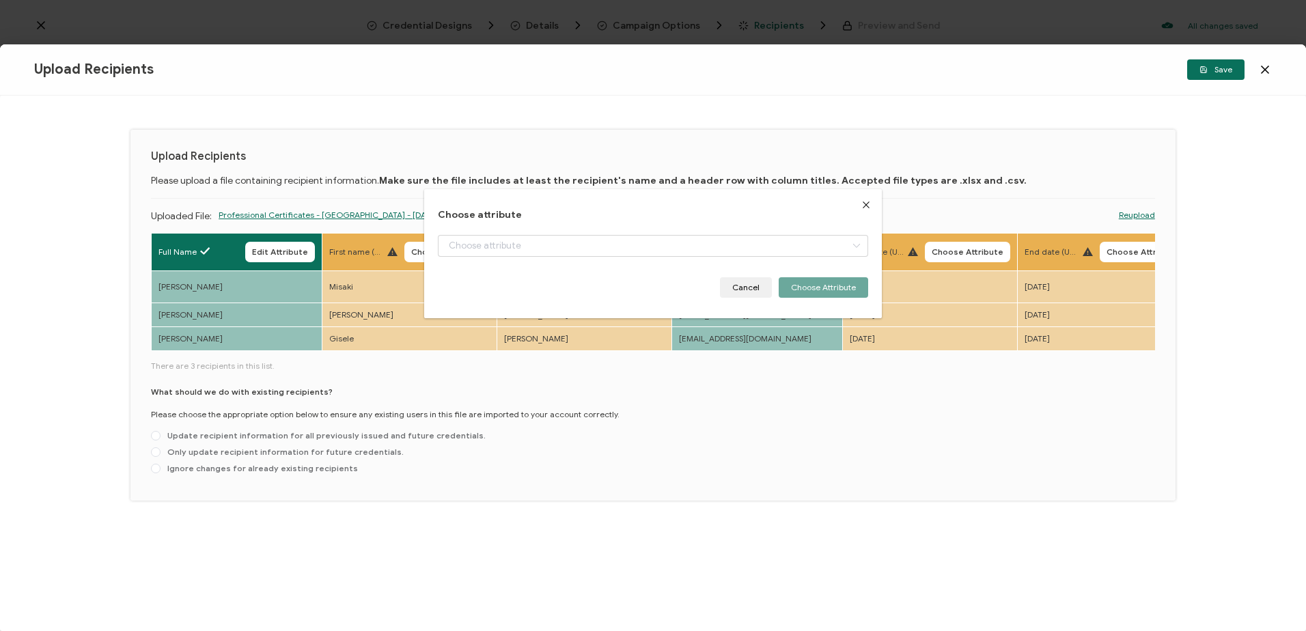
click at [932, 248] on span "Choose Attribute" at bounding box center [968, 252] width 72 height 8
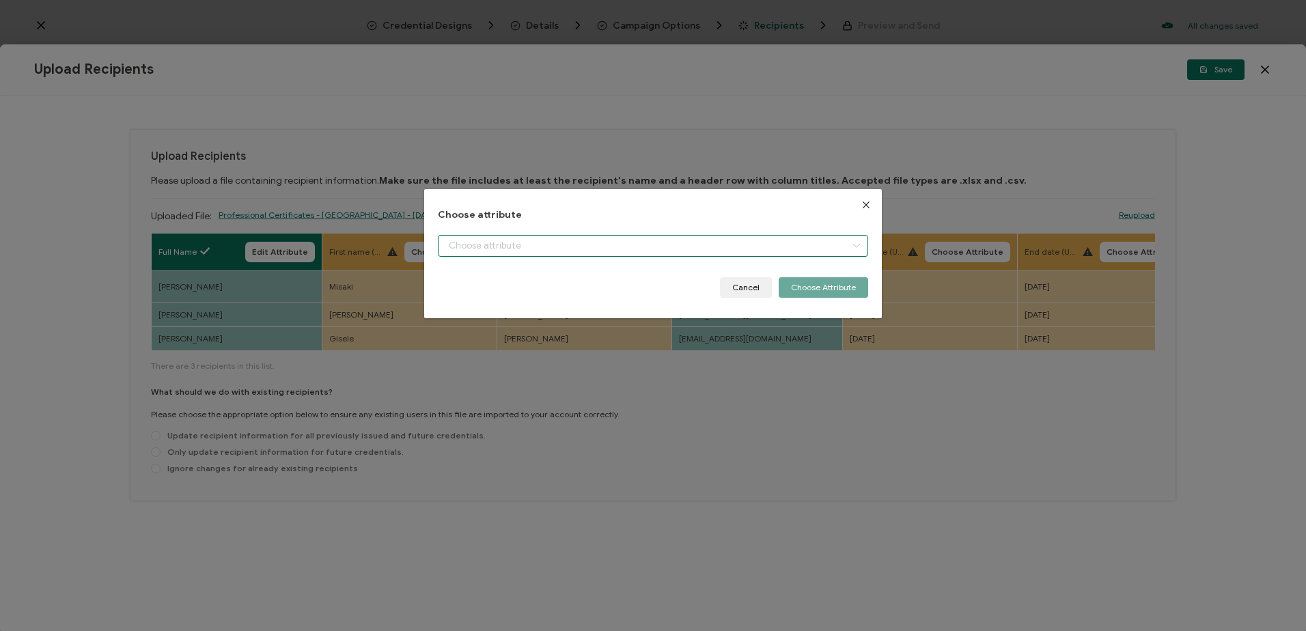
click at [631, 245] on input "dialog" at bounding box center [653, 246] width 430 height 22
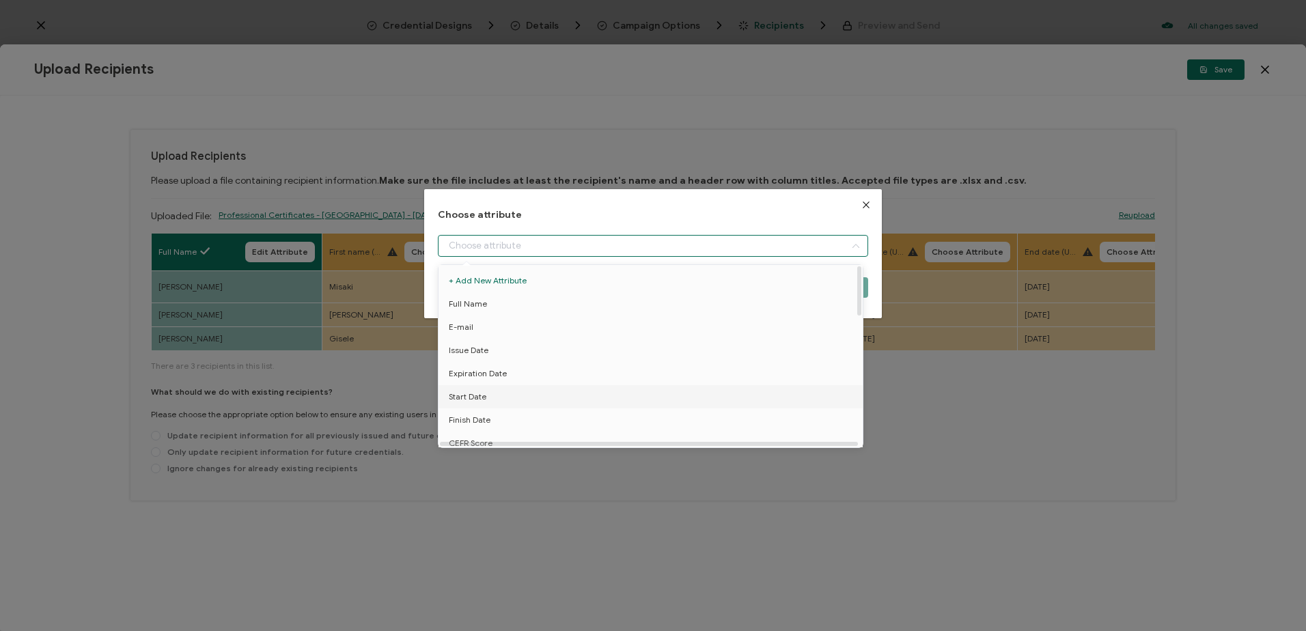
click at [525, 390] on li "Start Date" at bounding box center [653, 396] width 436 height 23
type input "Start Date"
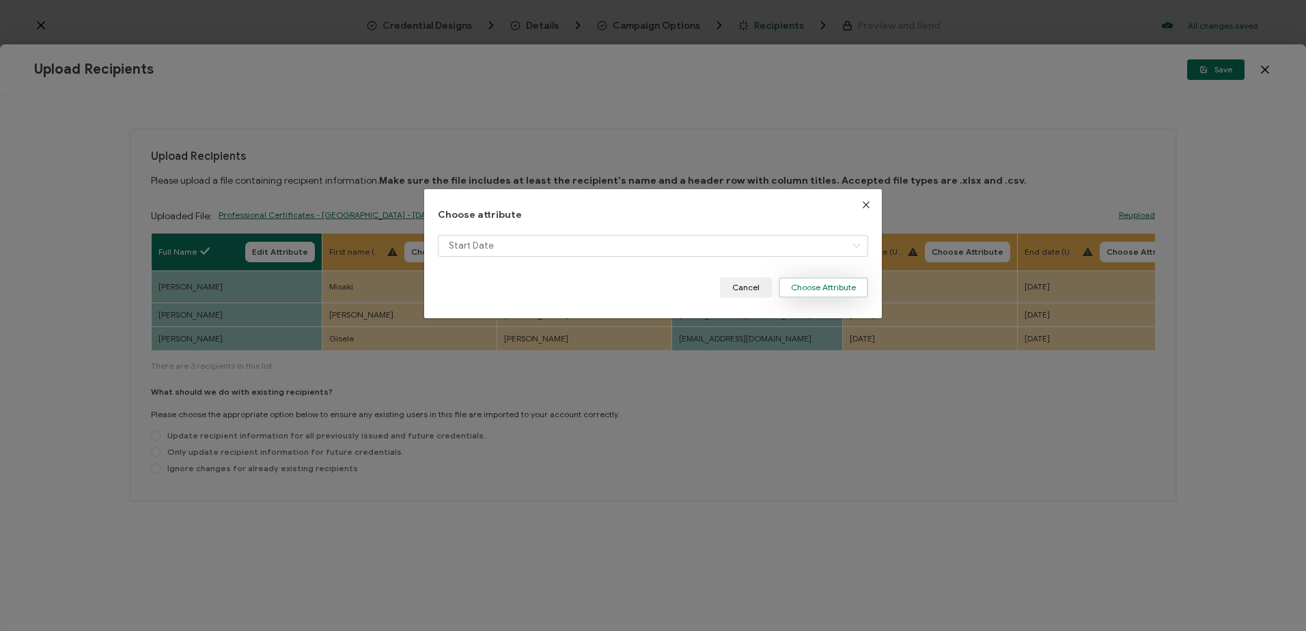
click at [803, 291] on button "Choose Attribute" at bounding box center [823, 287] width 89 height 20
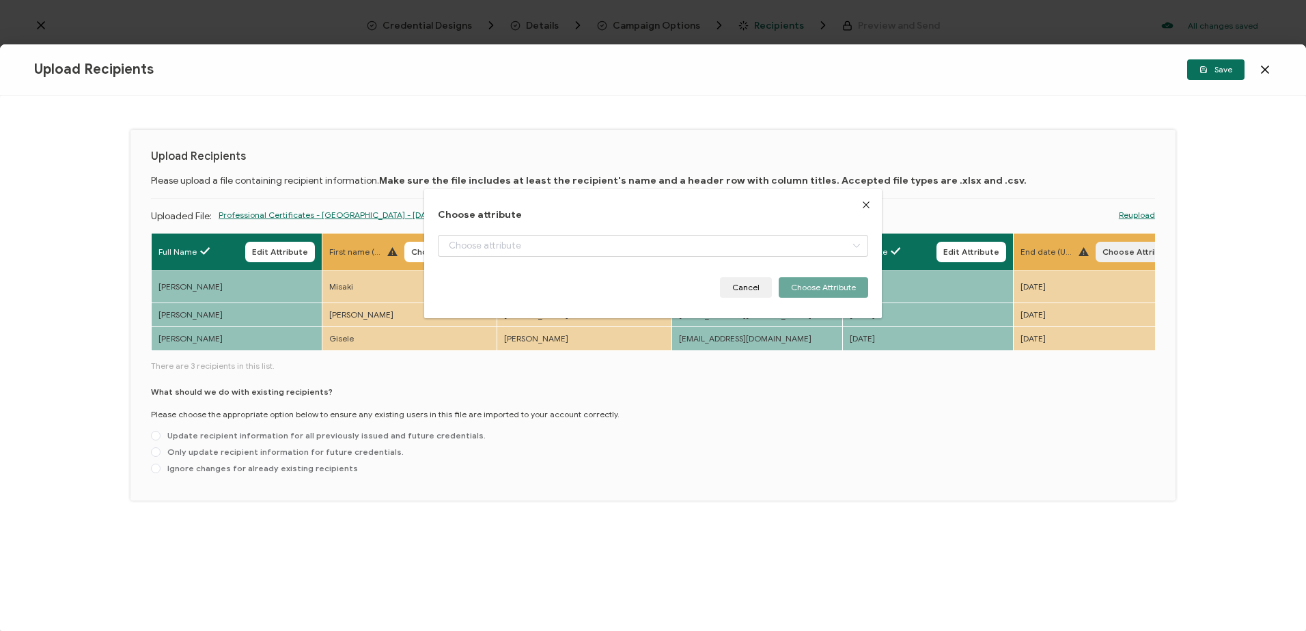
click at [1125, 248] on span "Choose Attribute" at bounding box center [1138, 252] width 72 height 8
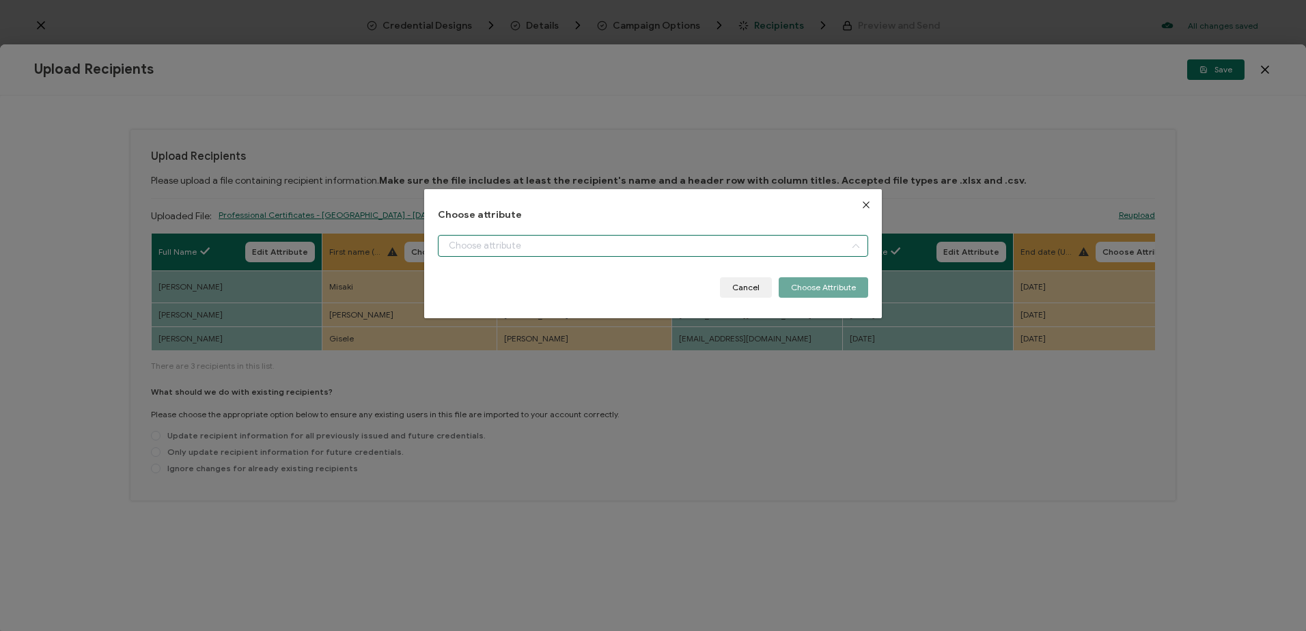
click at [542, 251] on input "dialog" at bounding box center [653, 246] width 430 height 22
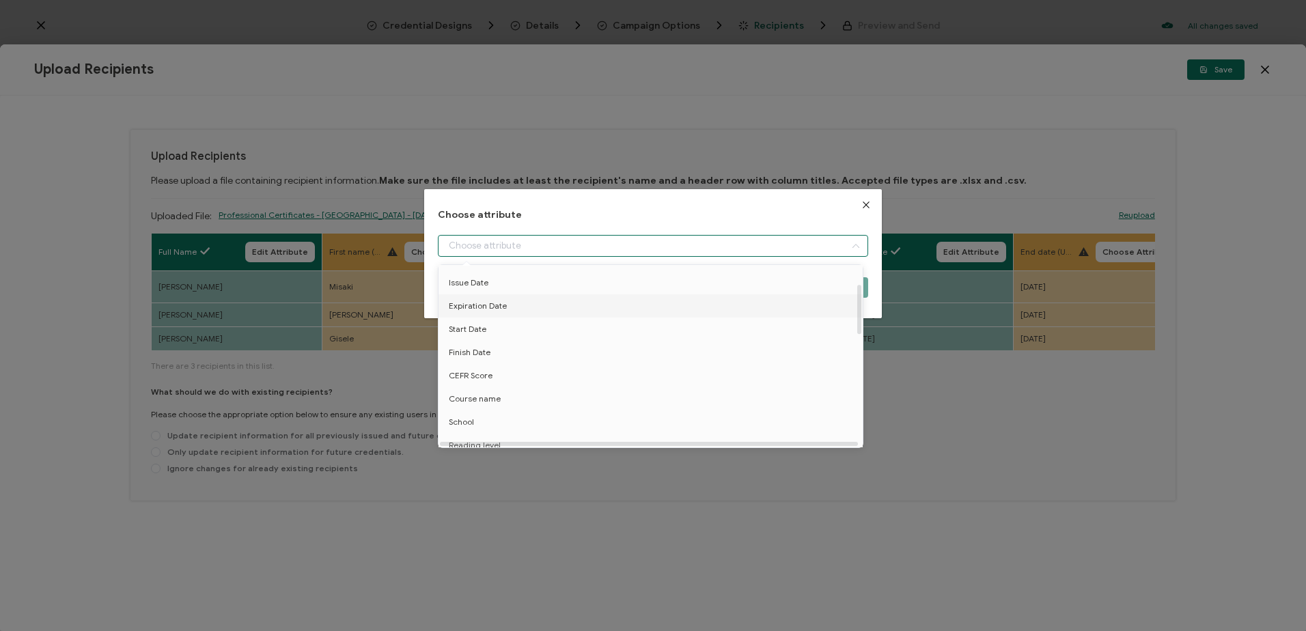
scroll to position [68, 0]
click at [502, 351] on li "Finish Date" at bounding box center [653, 351] width 436 height 23
type input "Finish Date"
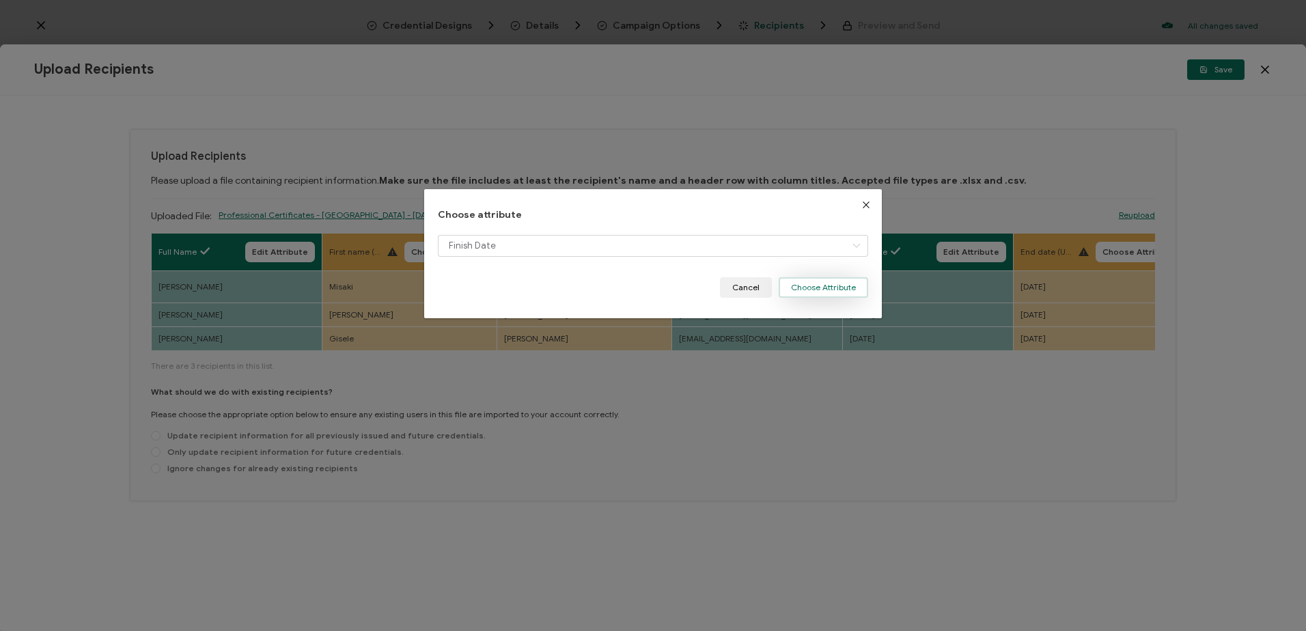
click at [816, 277] on button "Choose Attribute" at bounding box center [823, 287] width 89 height 20
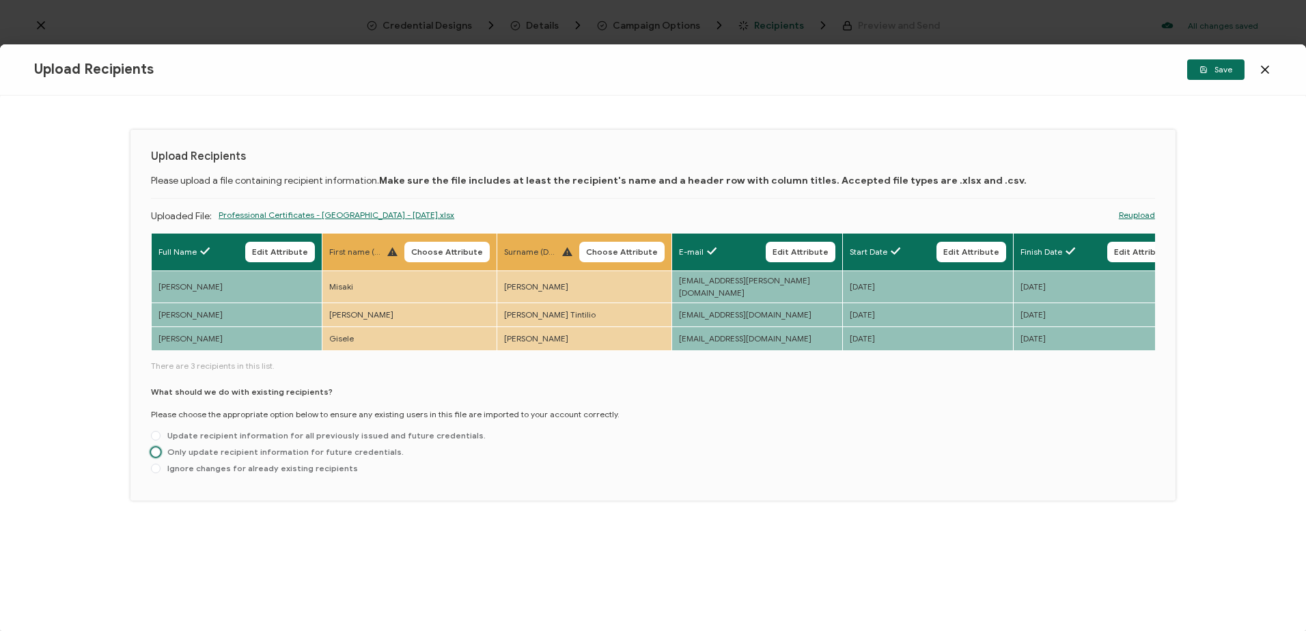
click at [178, 447] on span "Only update recipient information for future credentials." at bounding box center [282, 452] width 243 height 10
click at [161, 447] on input "Only update recipient information for future credentials." at bounding box center [156, 452] width 10 height 11
radio input "true"
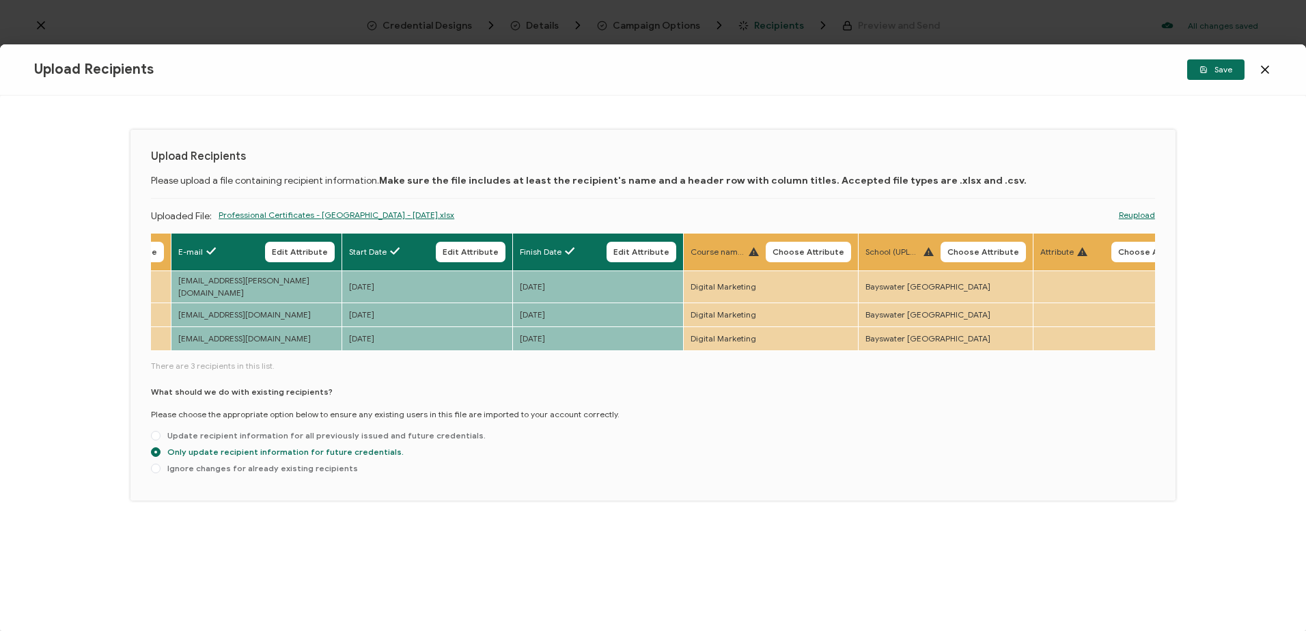
scroll to position [0, 544]
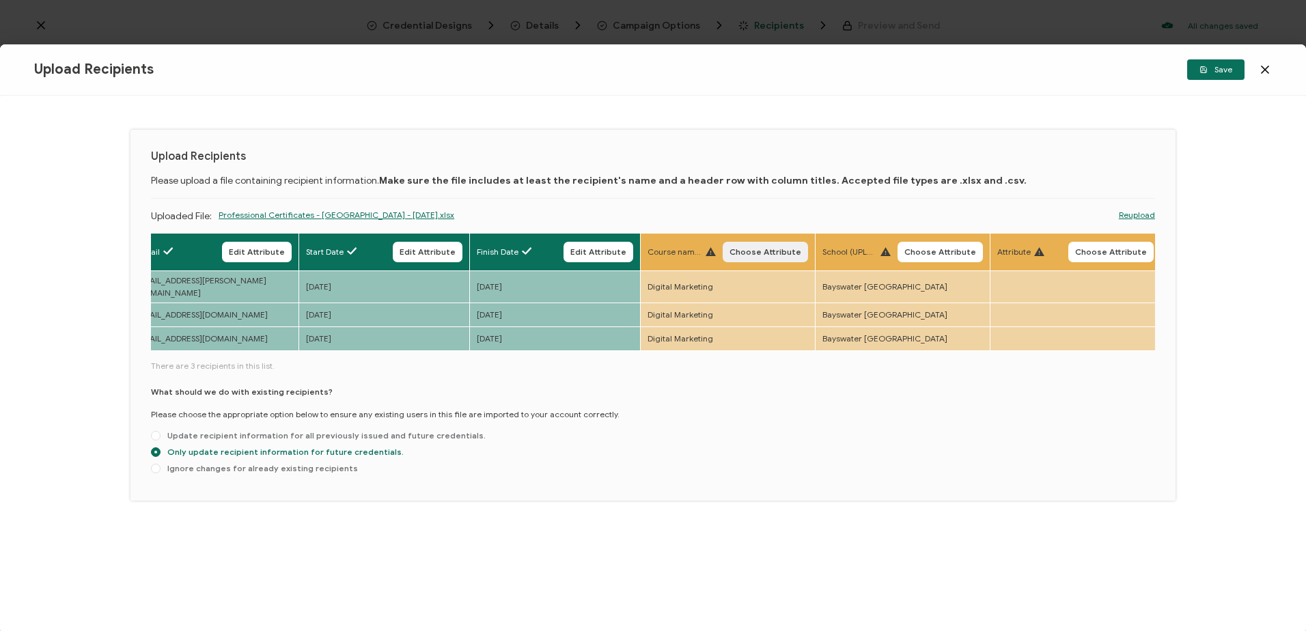
click at [757, 248] on span "Choose Attribute" at bounding box center [765, 252] width 72 height 8
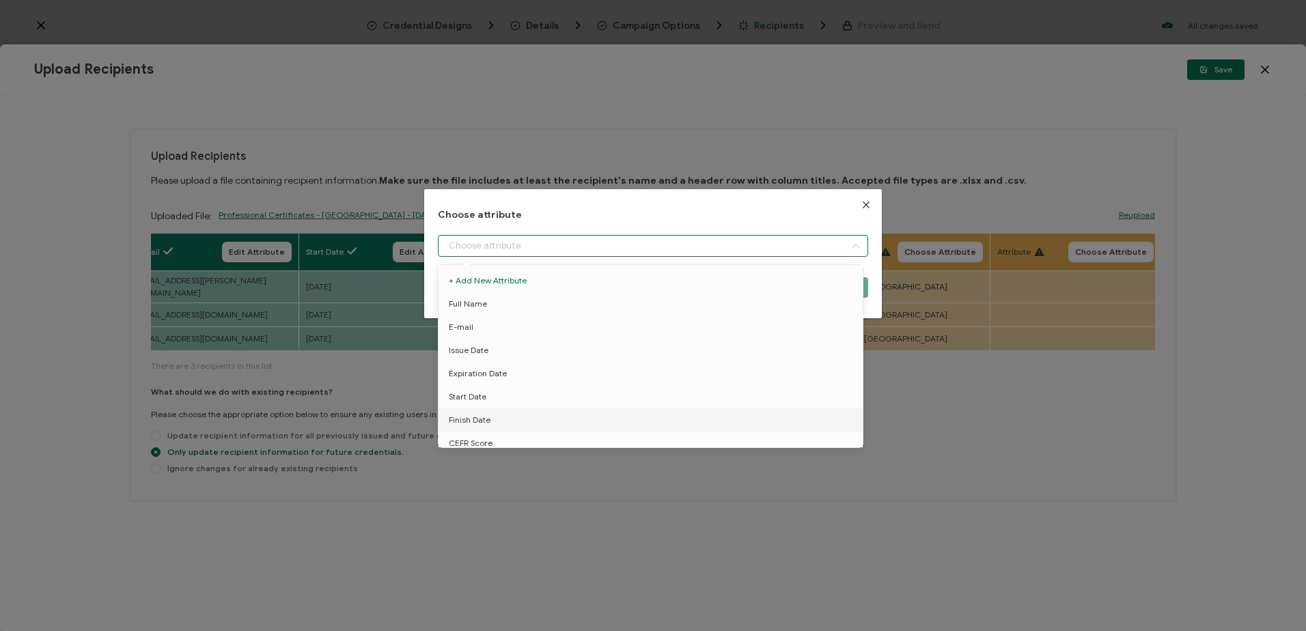
click at [747, 252] on input "dialog" at bounding box center [653, 246] width 430 height 22
click at [507, 399] on li "Course name" at bounding box center [653, 398] width 436 height 23
type input "Course name"
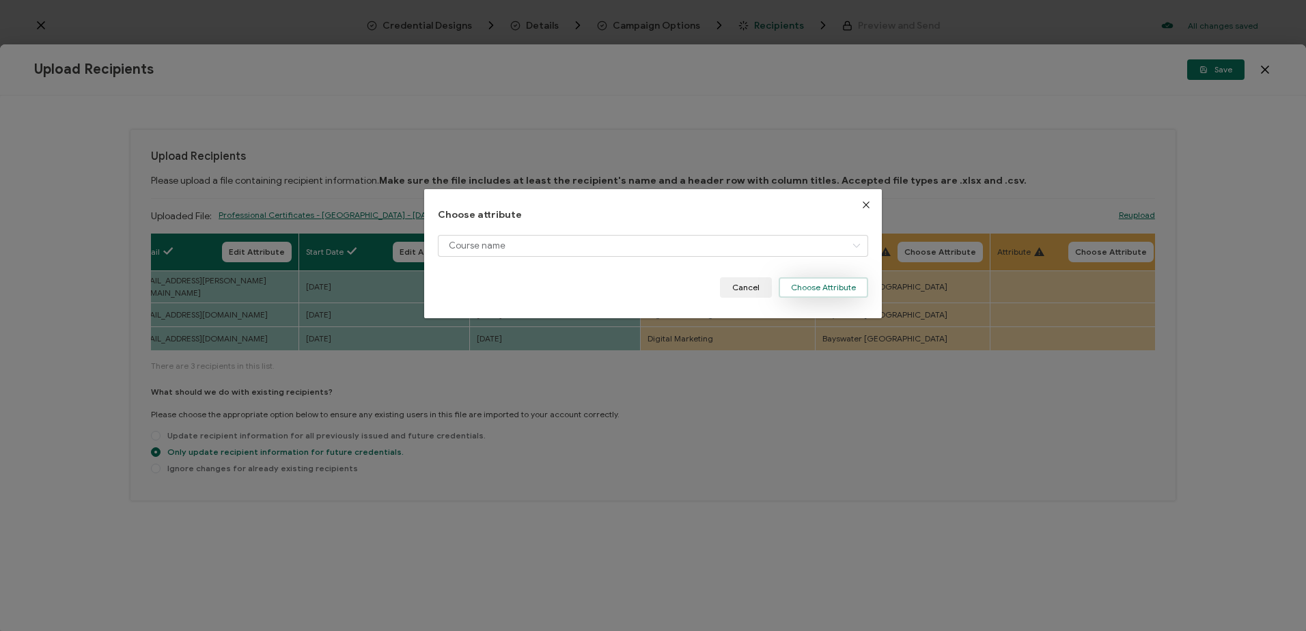
click at [807, 278] on button "Choose Attribute" at bounding box center [823, 287] width 89 height 20
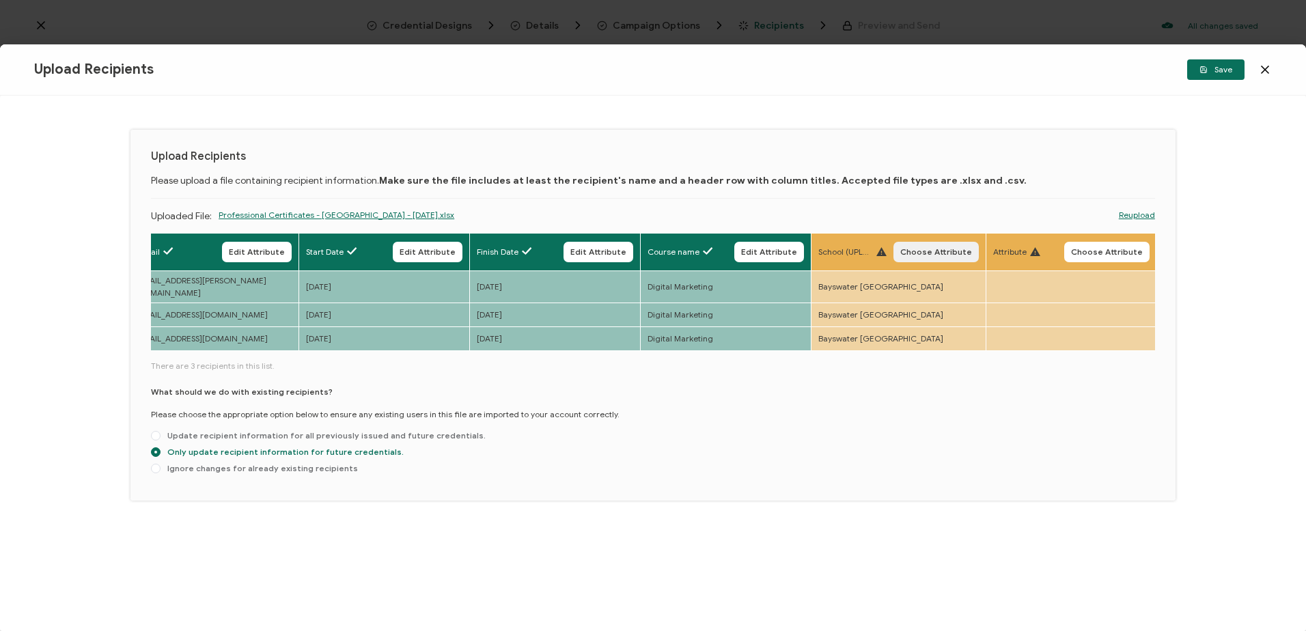
click at [921, 248] on span "Choose Attribute" at bounding box center [936, 252] width 72 height 8
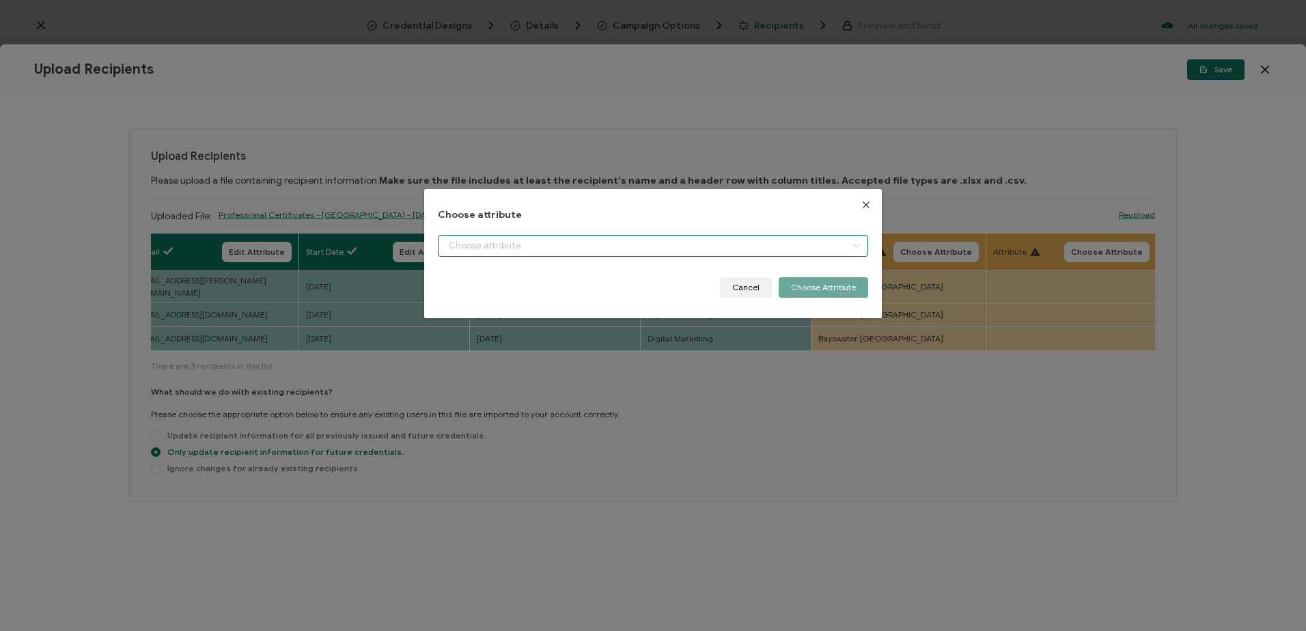
click at [636, 256] on input "dialog" at bounding box center [653, 246] width 430 height 22
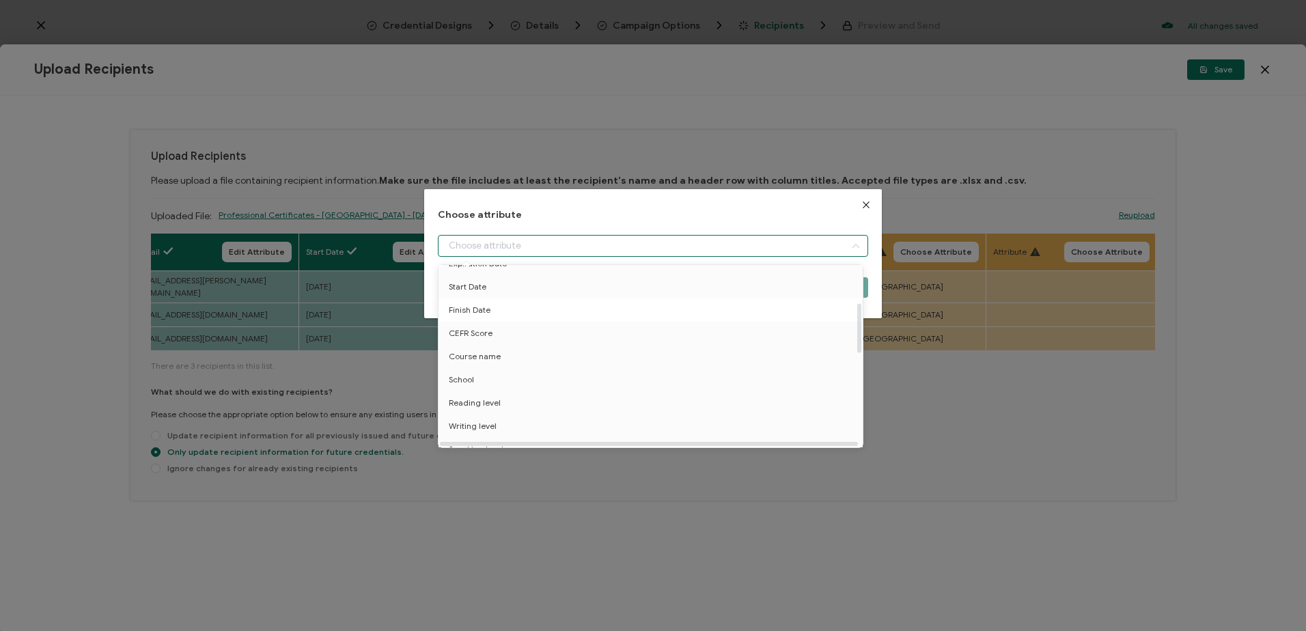
scroll to position [137, 0]
click at [492, 355] on li "School" at bounding box center [653, 353] width 436 height 23
type input "School"
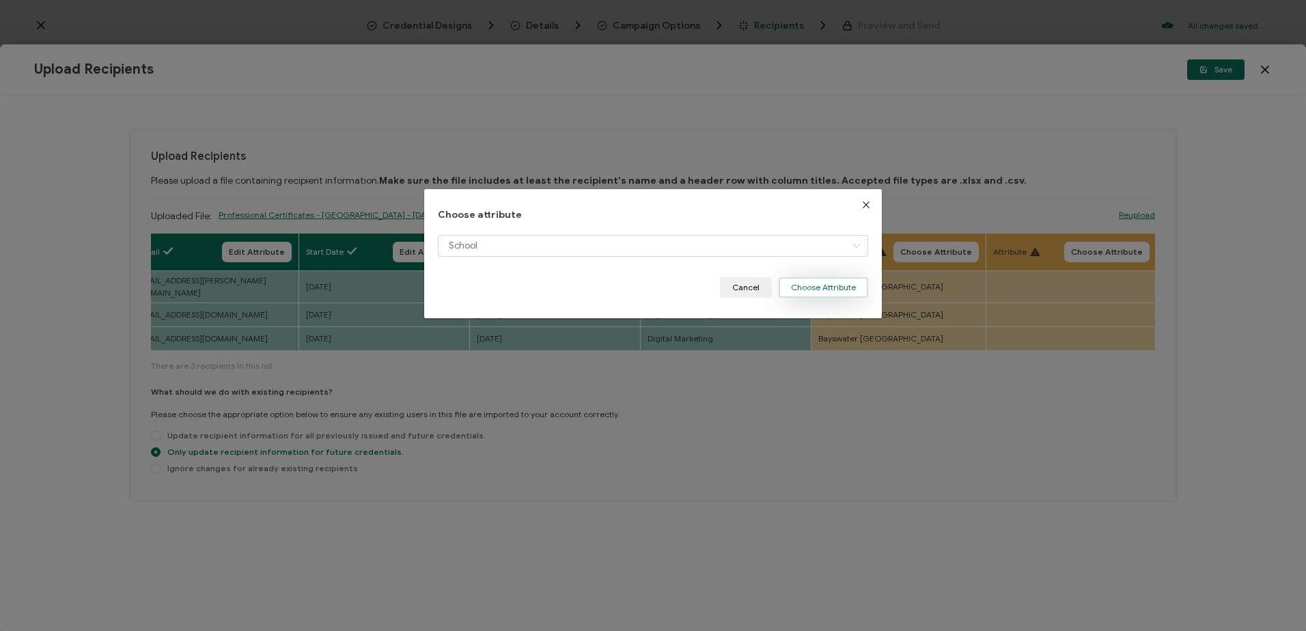
click at [828, 283] on button "Choose Attribute" at bounding box center [823, 287] width 89 height 20
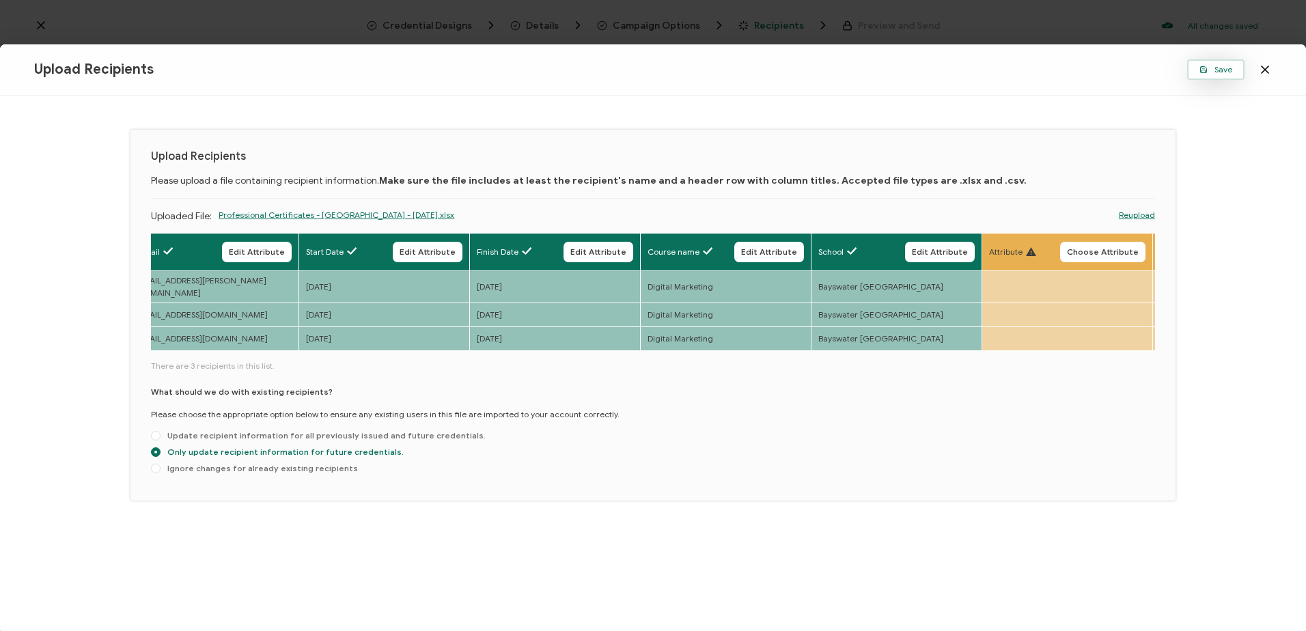
click at [1211, 70] on span "Save" at bounding box center [1215, 70] width 33 height 8
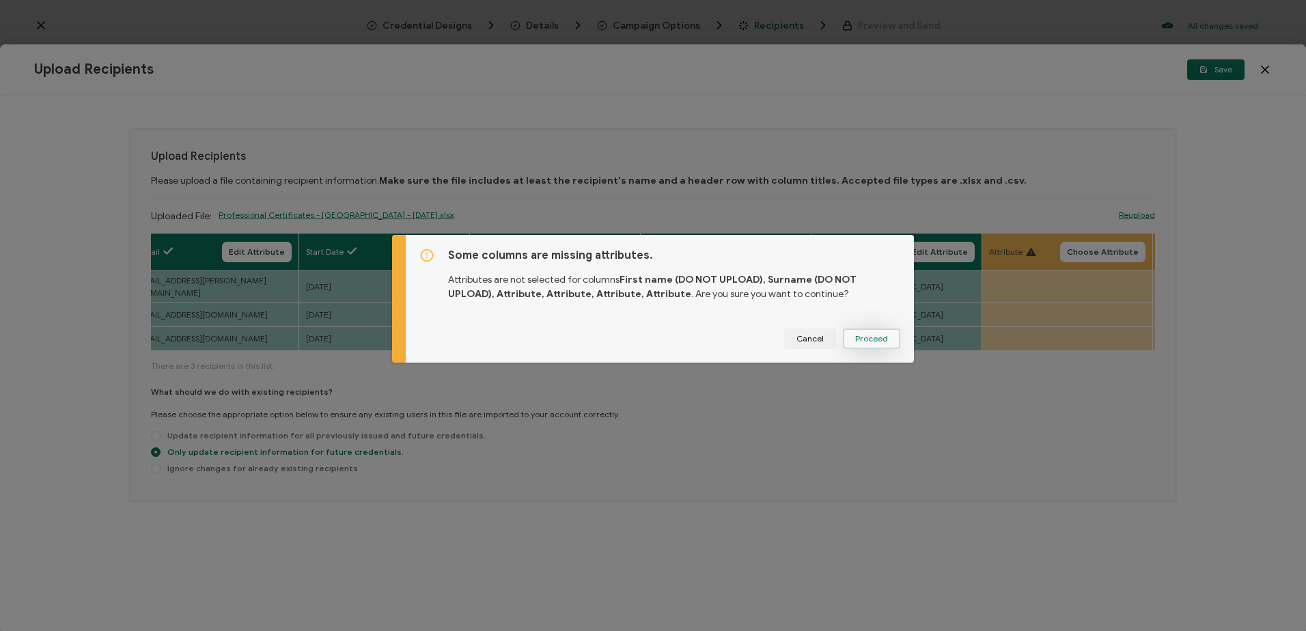
click at [879, 333] on button "Proceed" at bounding box center [871, 339] width 57 height 20
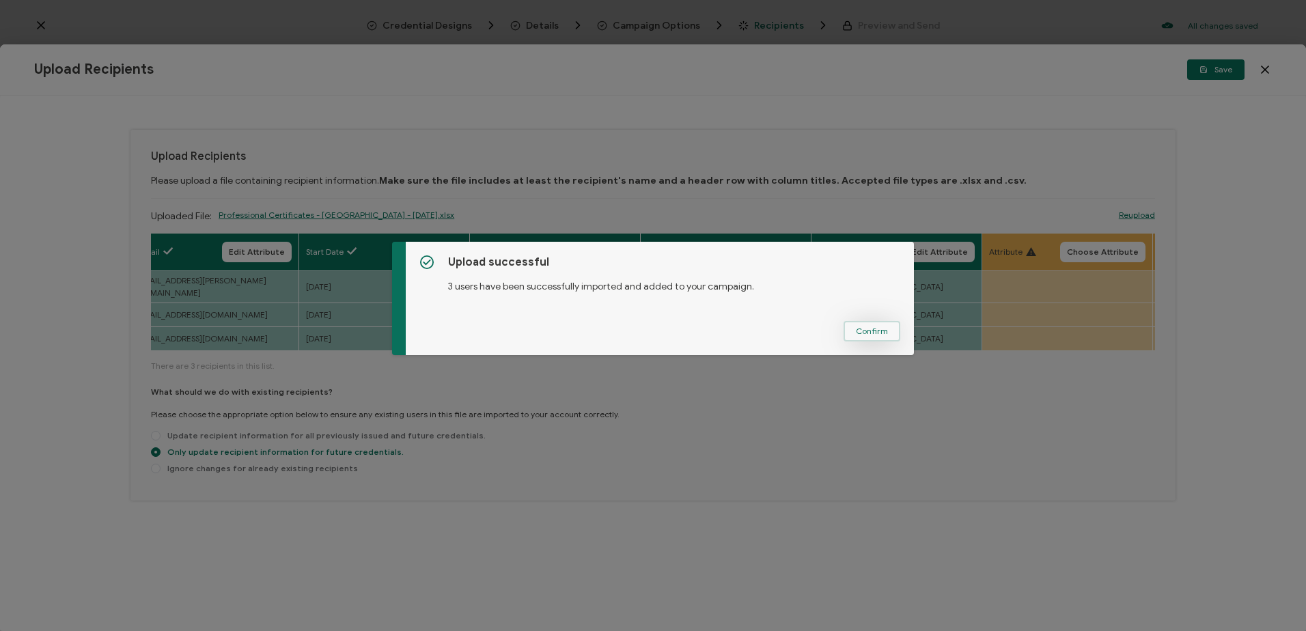
click at [872, 324] on button "Confirm" at bounding box center [872, 331] width 57 height 20
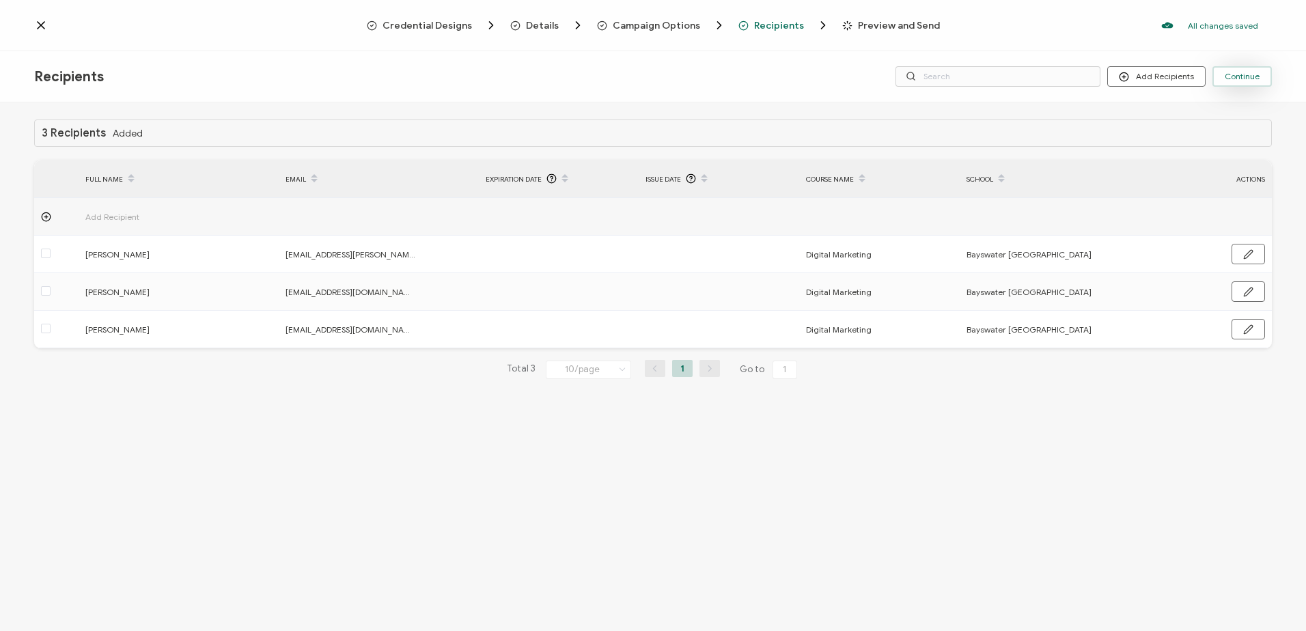
click at [1251, 74] on span "Continue" at bounding box center [1242, 76] width 35 height 8
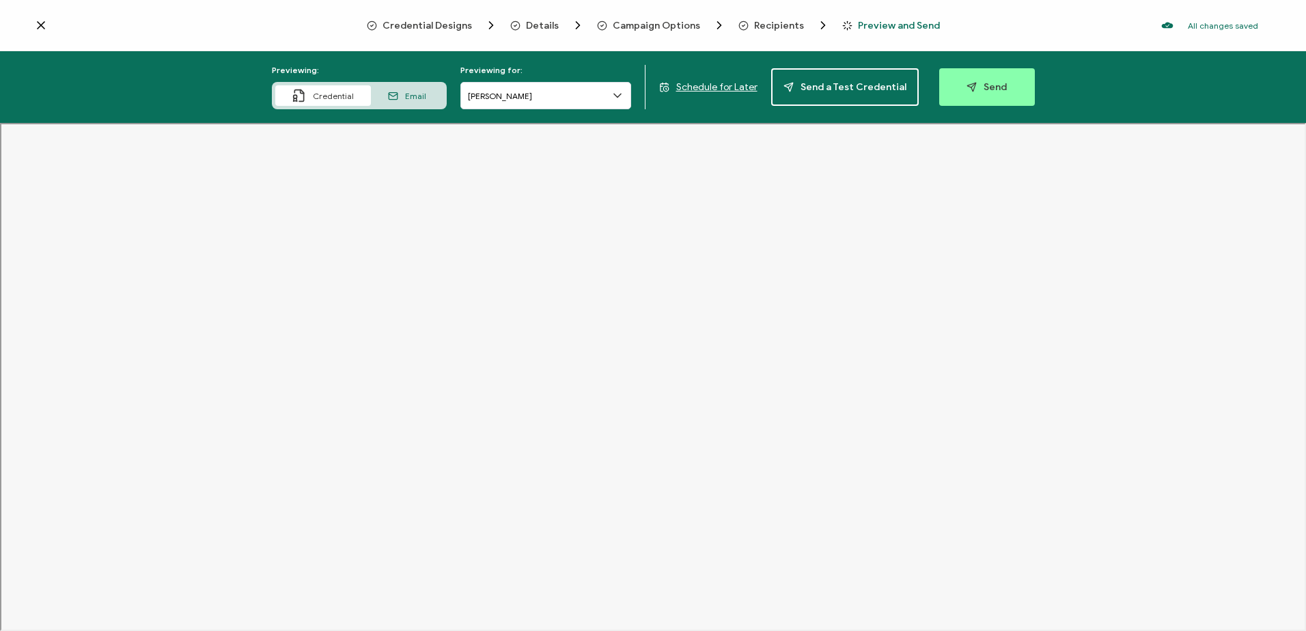
click at [624, 91] on icon at bounding box center [618, 96] width 14 height 14
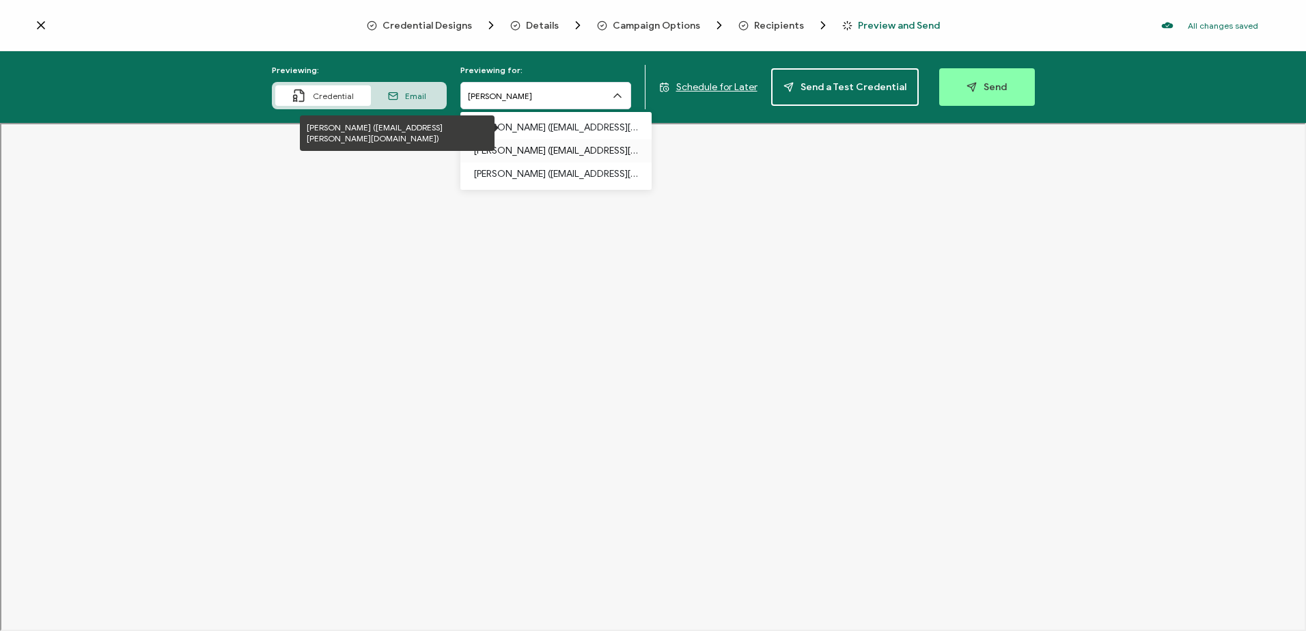
click at [551, 148] on p "[PERSON_NAME] ([EMAIL_ADDRESS][DOMAIN_NAME])" at bounding box center [556, 150] width 164 height 23
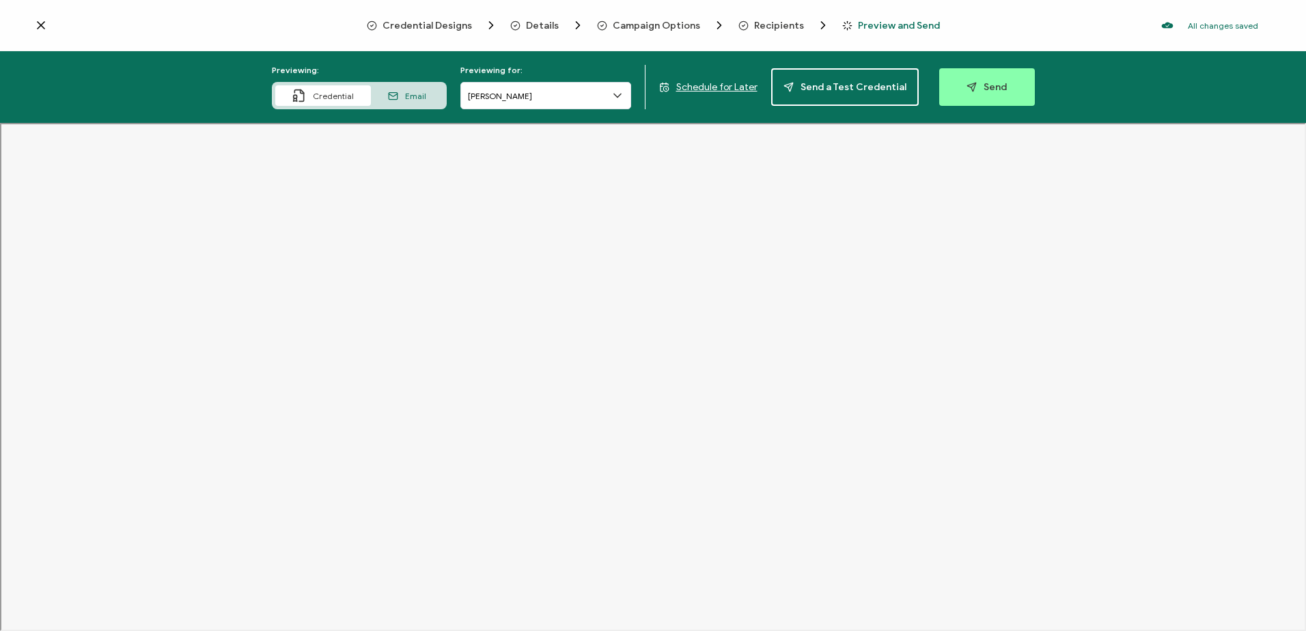
click at [767, 29] on span "Recipients" at bounding box center [779, 25] width 50 height 10
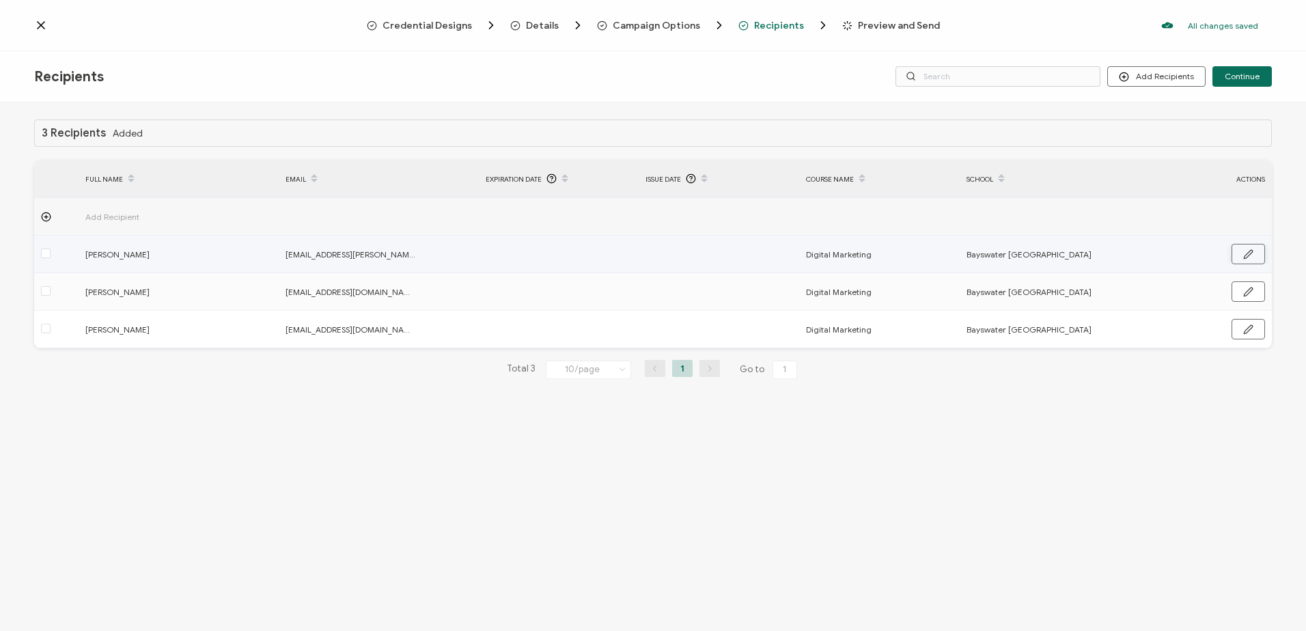
click at [1244, 258] on icon "button" at bounding box center [1248, 254] width 8 height 8
click at [689, 253] on input "text" at bounding box center [705, 255] width 120 height 22
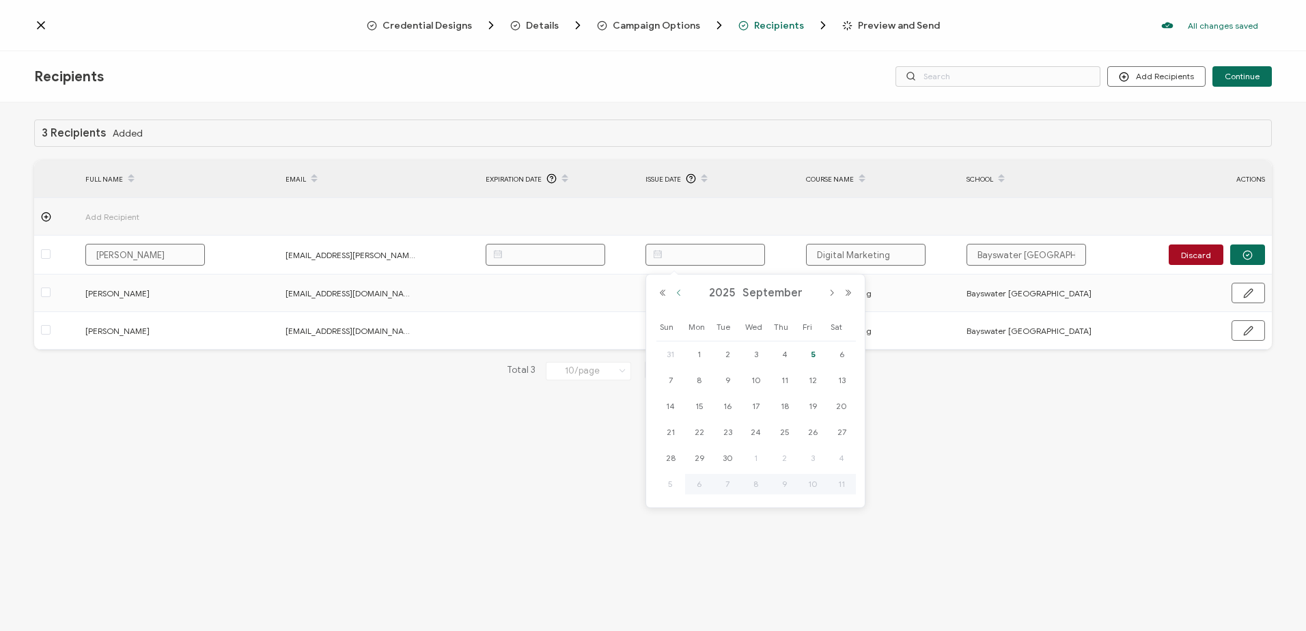
click at [680, 292] on button "Previous Month" at bounding box center [679, 293] width 16 height 10
click at [811, 431] on span "22" at bounding box center [813, 432] width 16 height 16
type input "[DATE]"
click at [714, 295] on td at bounding box center [719, 294] width 161 height 38
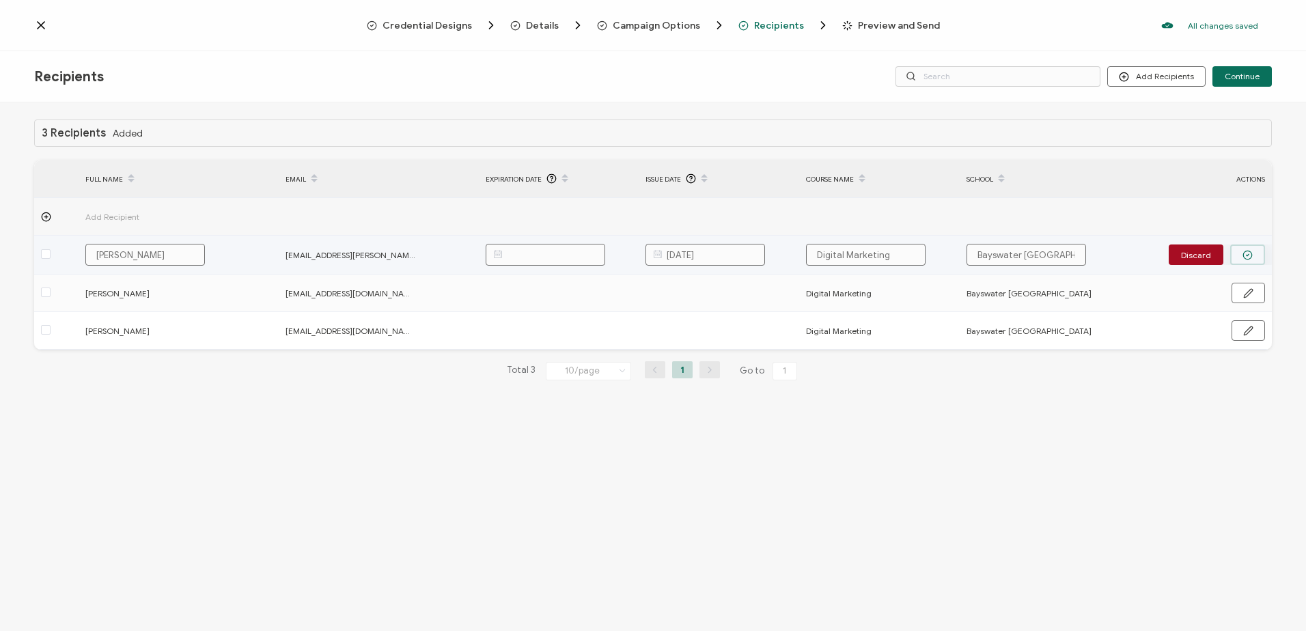
click at [1252, 255] on circle "button" at bounding box center [1247, 255] width 9 height 9
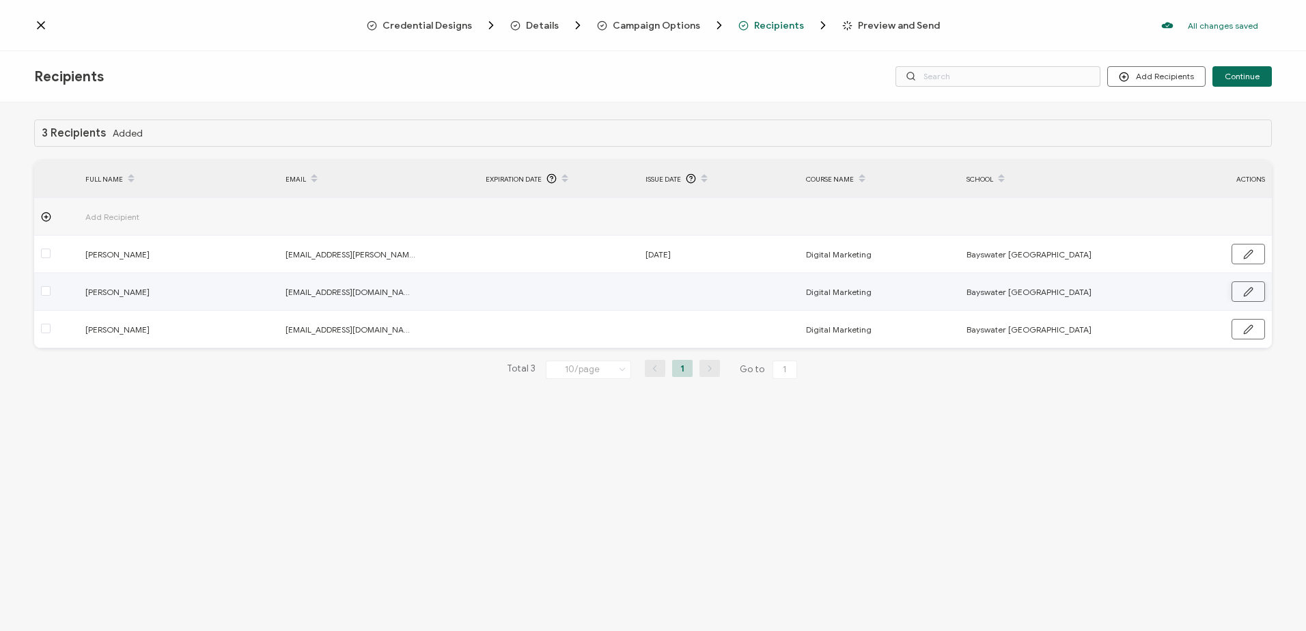
click at [1247, 291] on icon "button" at bounding box center [1248, 292] width 10 height 10
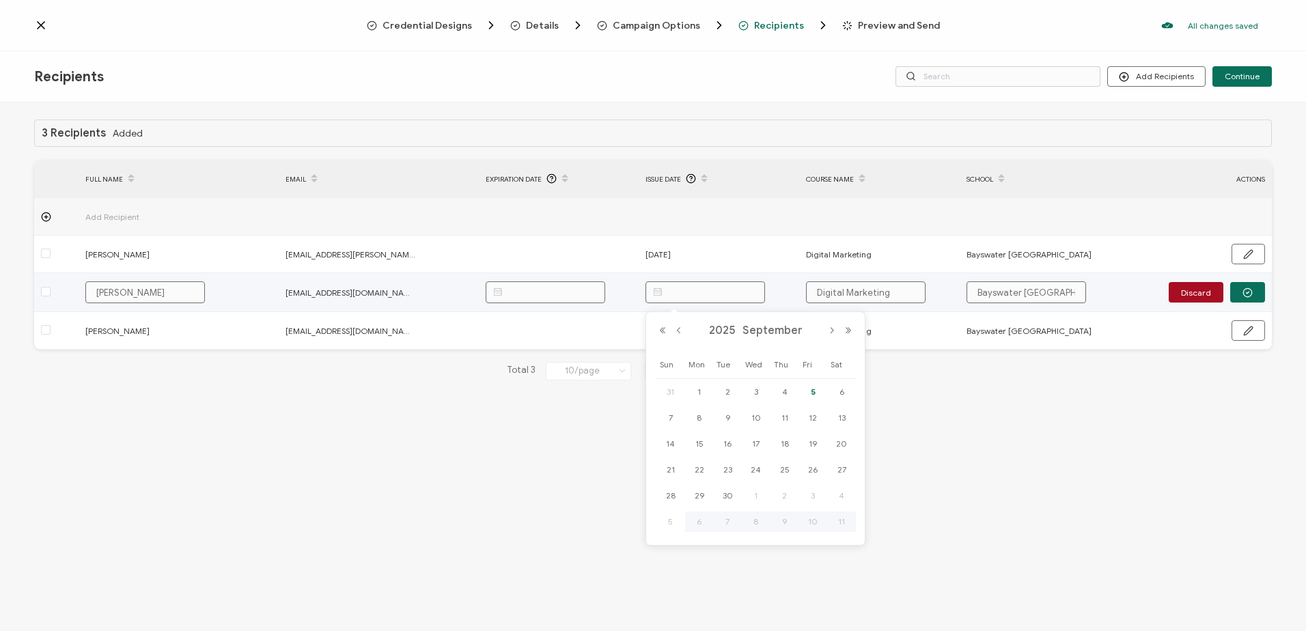
click at [697, 290] on input "text" at bounding box center [705, 292] width 120 height 22
click at [679, 329] on button "Previous Month" at bounding box center [679, 331] width 16 height 10
click at [814, 465] on span "22" at bounding box center [813, 470] width 16 height 16
type input "[DATE]"
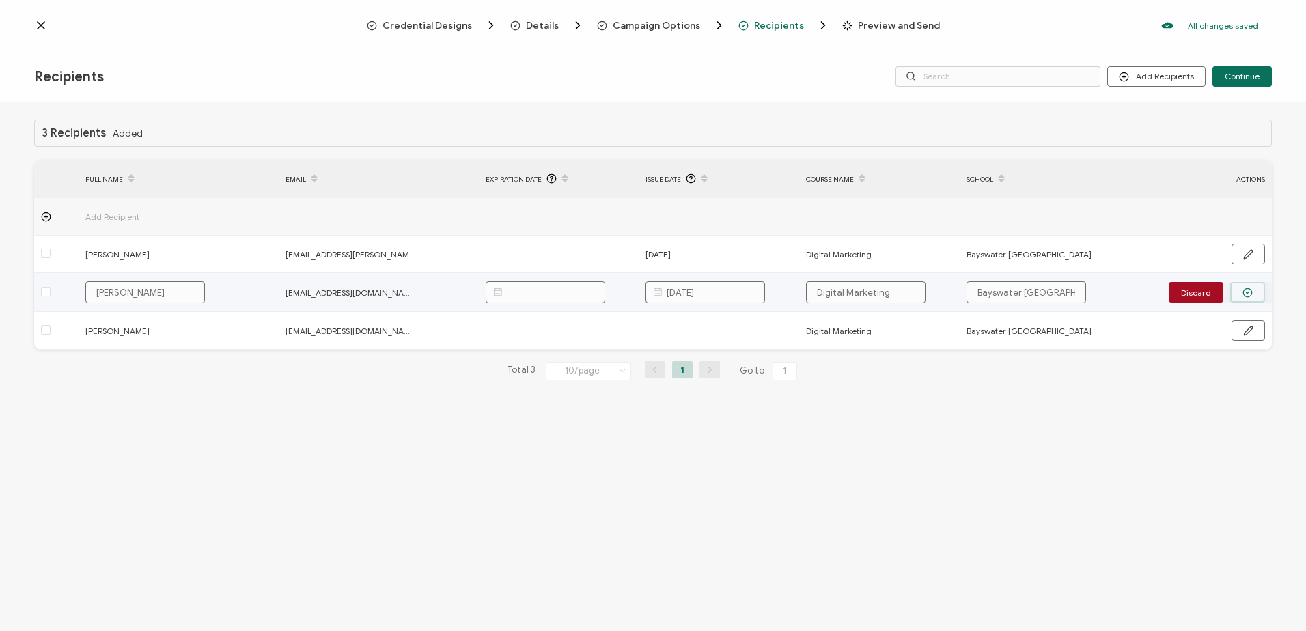
click at [1244, 294] on circle "button" at bounding box center [1247, 292] width 9 height 9
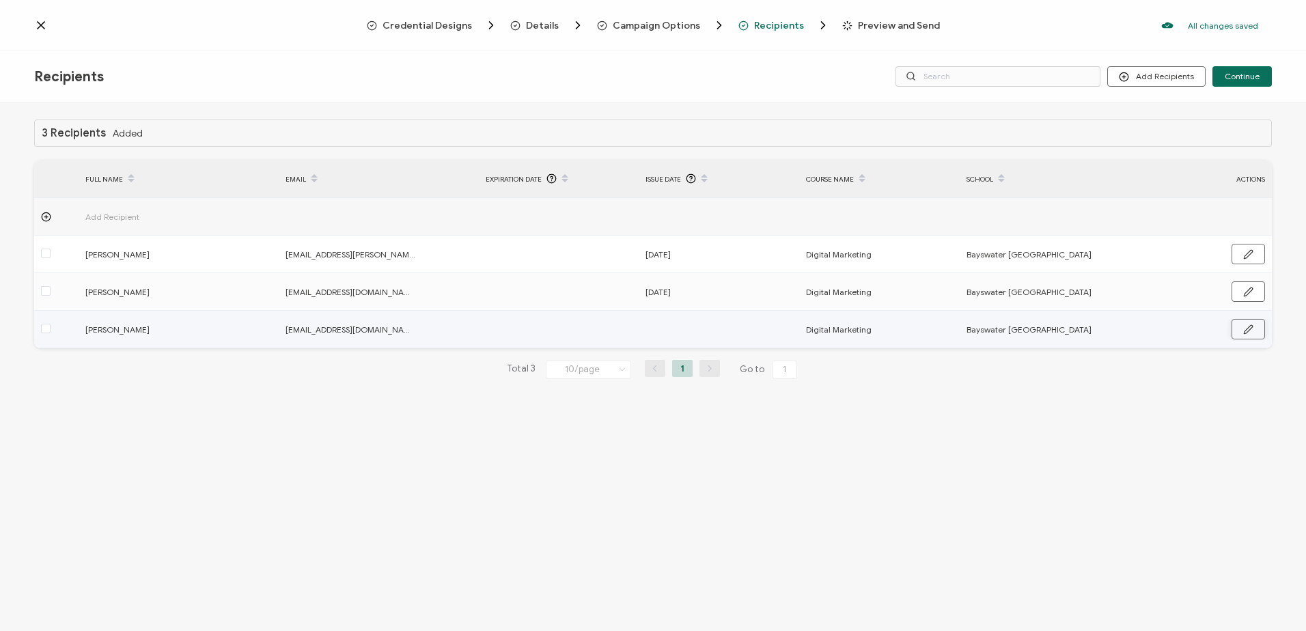
click at [1246, 327] on icon "button" at bounding box center [1248, 329] width 10 height 10
click at [657, 328] on icon at bounding box center [657, 330] width 17 height 22
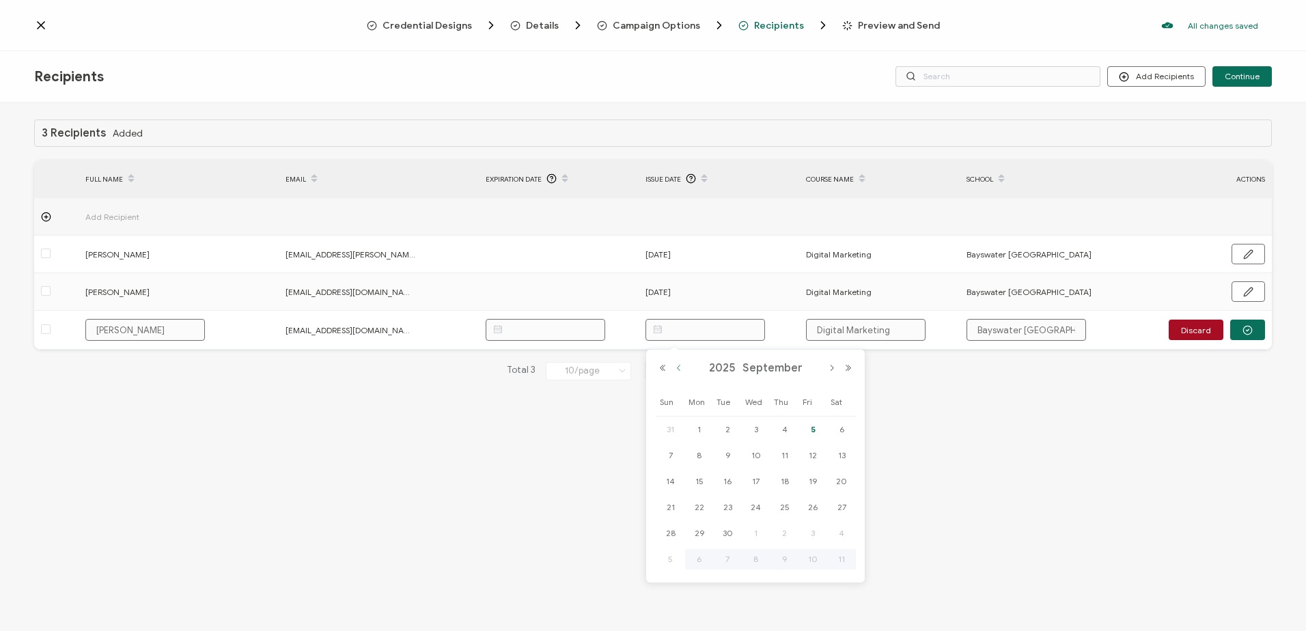
click at [674, 367] on button "Previous Month" at bounding box center [679, 368] width 16 height 10
click at [812, 503] on span "22" at bounding box center [813, 507] width 16 height 16
type input "[DATE]"
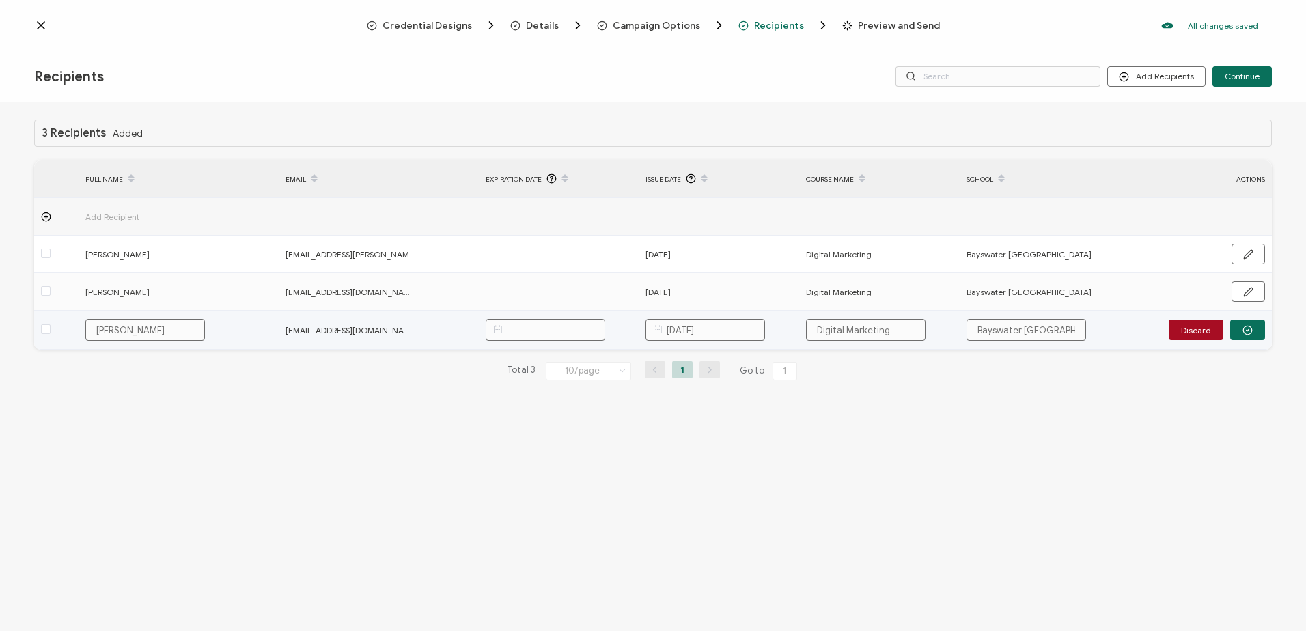
click at [1249, 334] on icon "button" at bounding box center [1247, 330] width 10 height 10
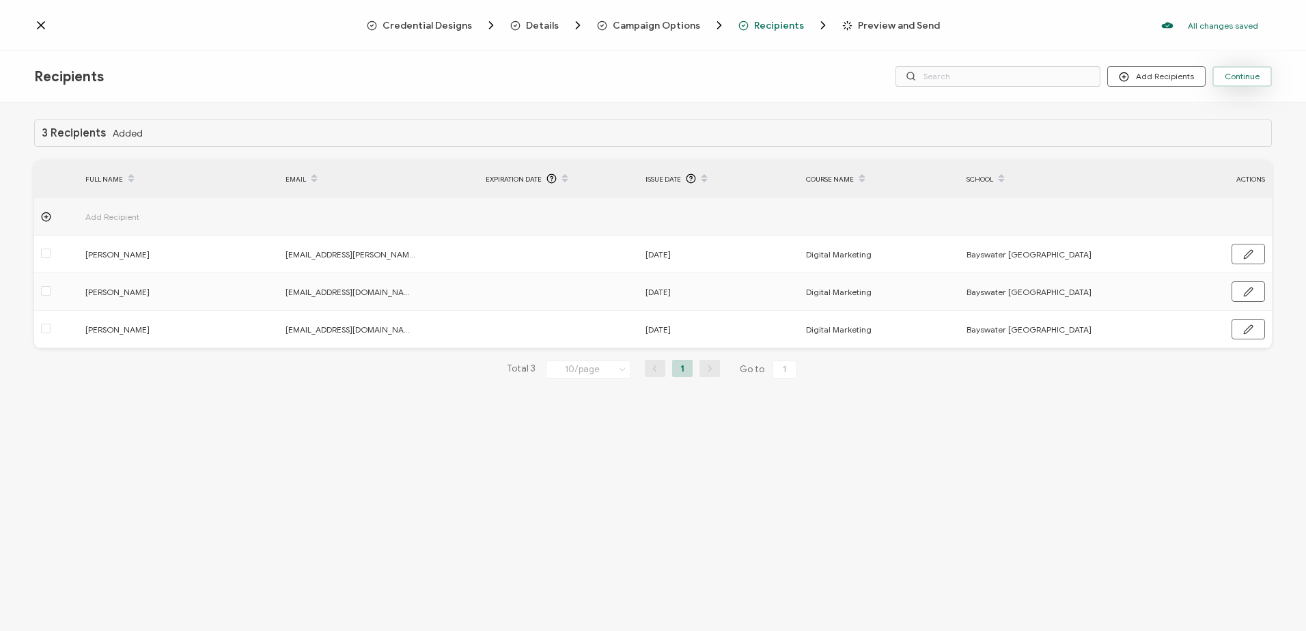
click at [1238, 79] on span "Continue" at bounding box center [1242, 76] width 35 height 8
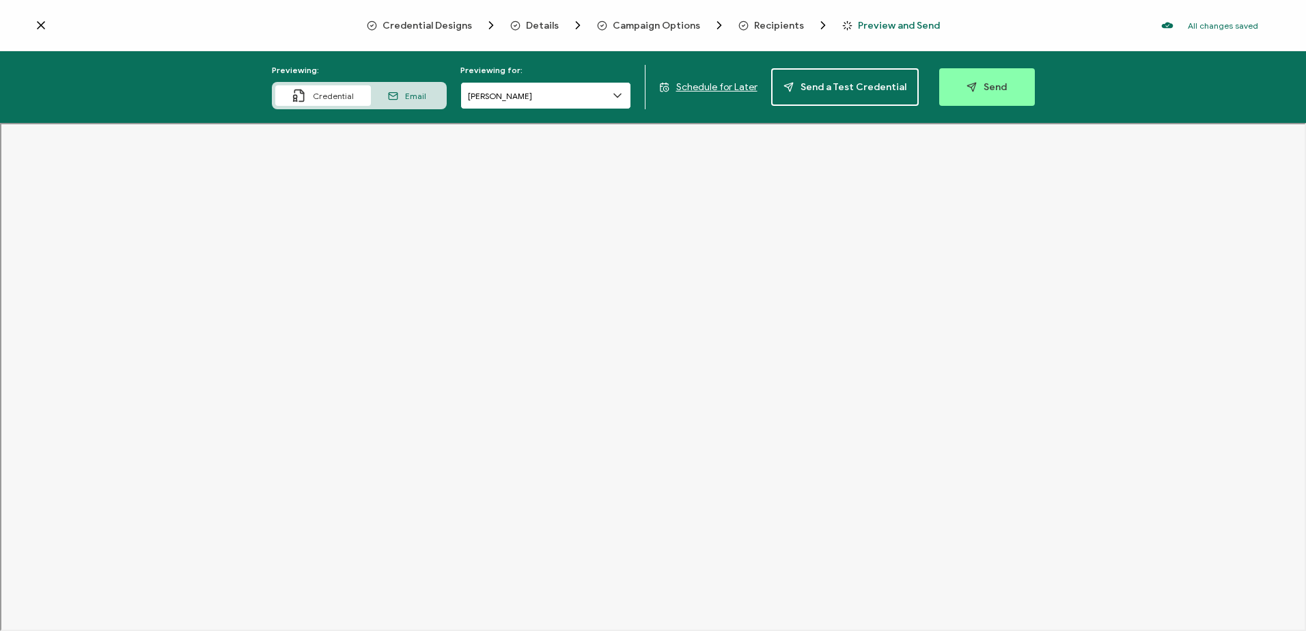
click at [609, 98] on input "[PERSON_NAME]" at bounding box center [545, 95] width 171 height 27
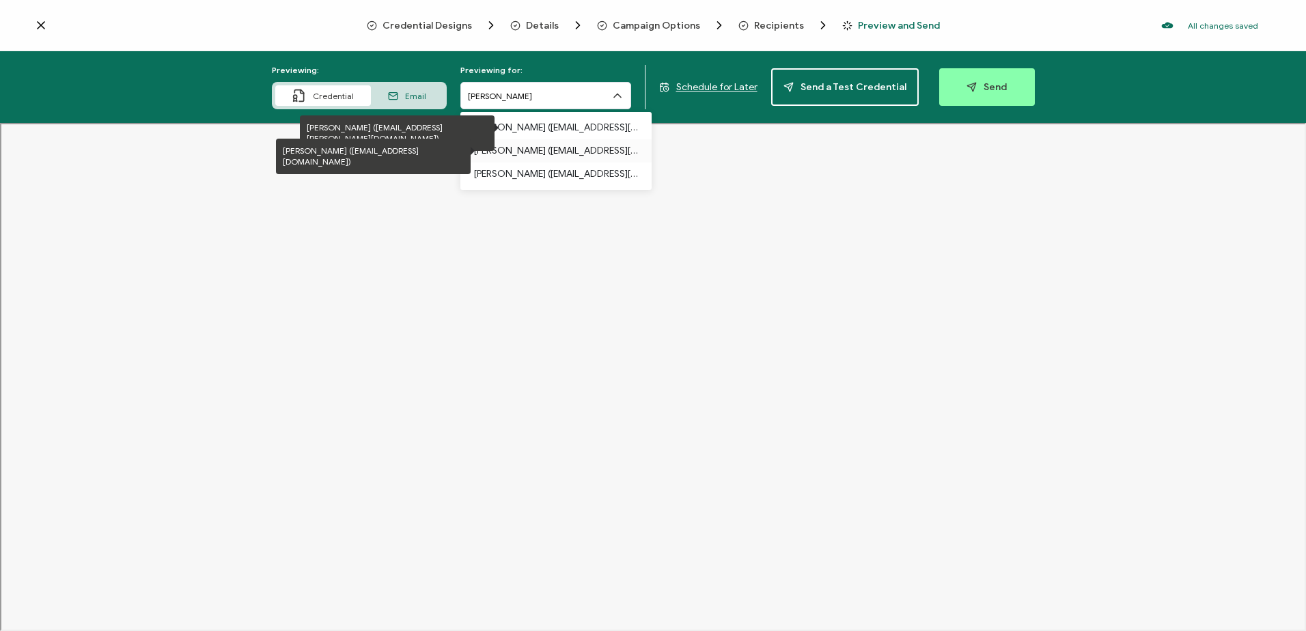
click at [548, 149] on p "[PERSON_NAME] ([EMAIL_ADDRESS][DOMAIN_NAME])" at bounding box center [556, 150] width 164 height 23
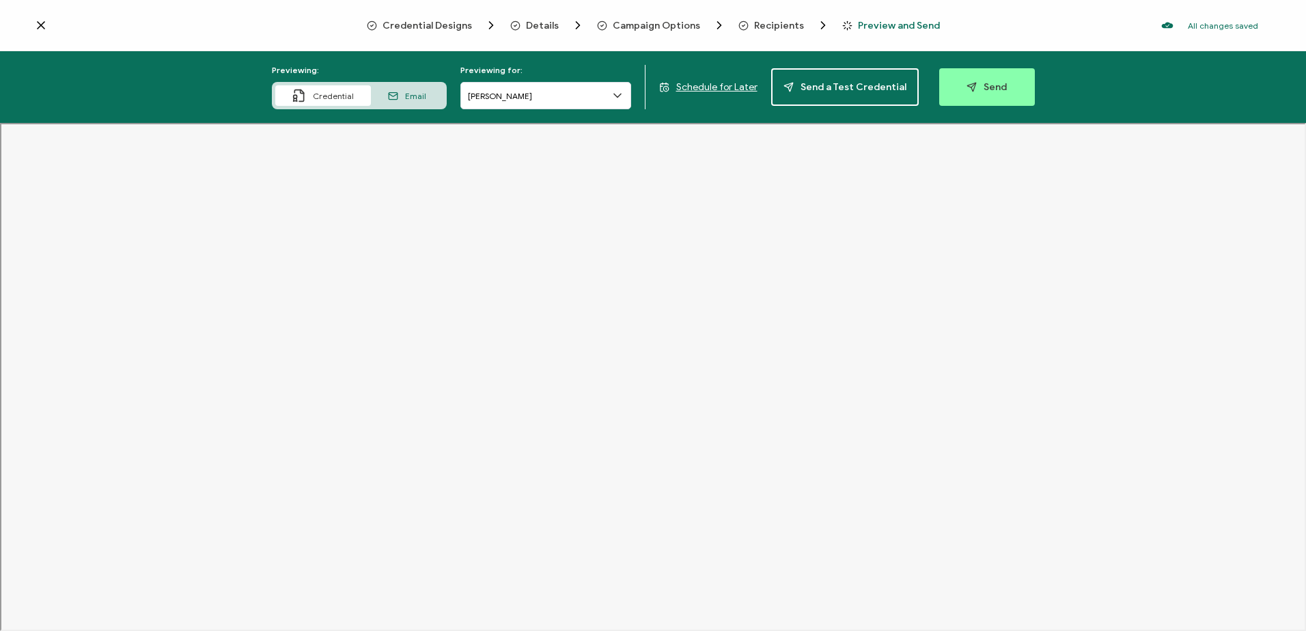
click at [898, 23] on span "Preview and Send" at bounding box center [899, 25] width 82 height 10
click at [975, 88] on span "Send" at bounding box center [987, 87] width 40 height 10
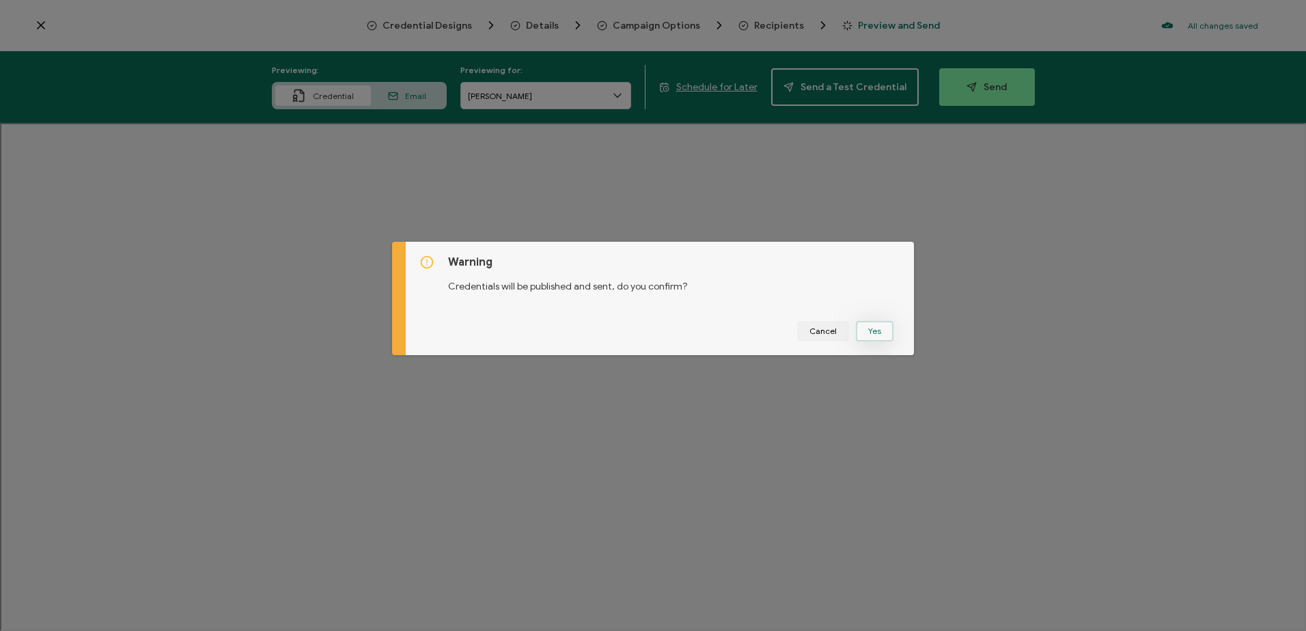
click at [863, 328] on button "Yes" at bounding box center [875, 331] width 38 height 20
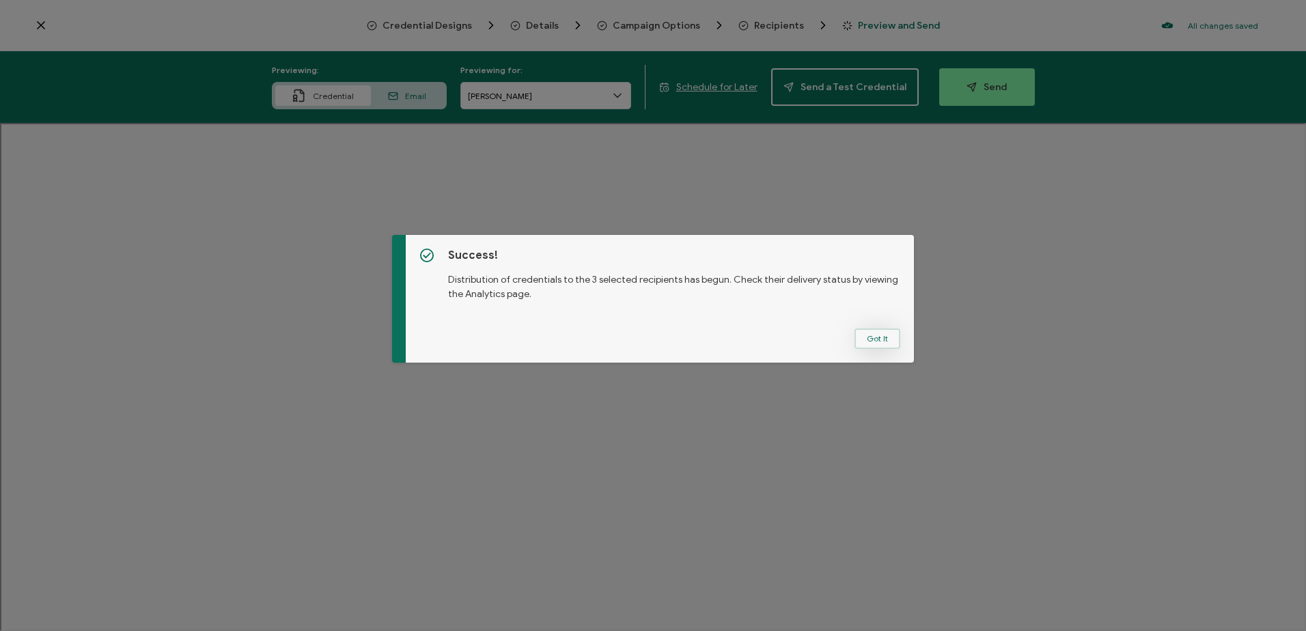
click at [871, 329] on button "Got It" at bounding box center [877, 339] width 46 height 20
